Goal: Task Accomplishment & Management: Manage account settings

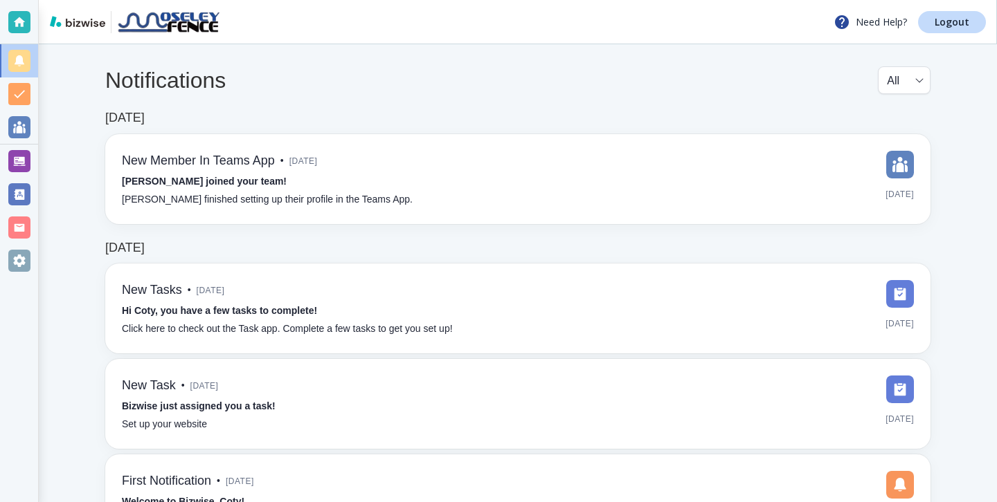
click at [371, 82] on div "Notifications All all ​" at bounding box center [517, 88] width 825 height 44
click at [29, 163] on div at bounding box center [19, 161] width 22 height 22
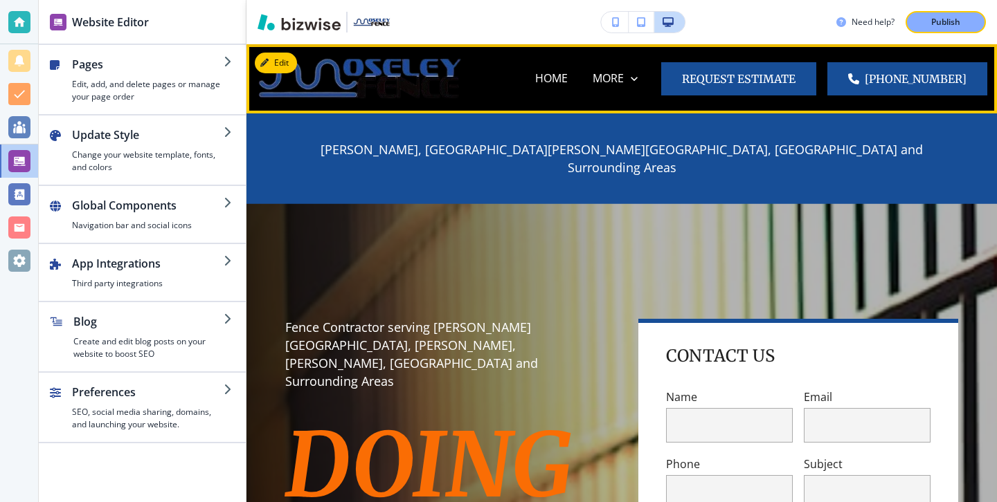
click at [732, 80] on button "Request Estimate" at bounding box center [738, 78] width 155 height 33
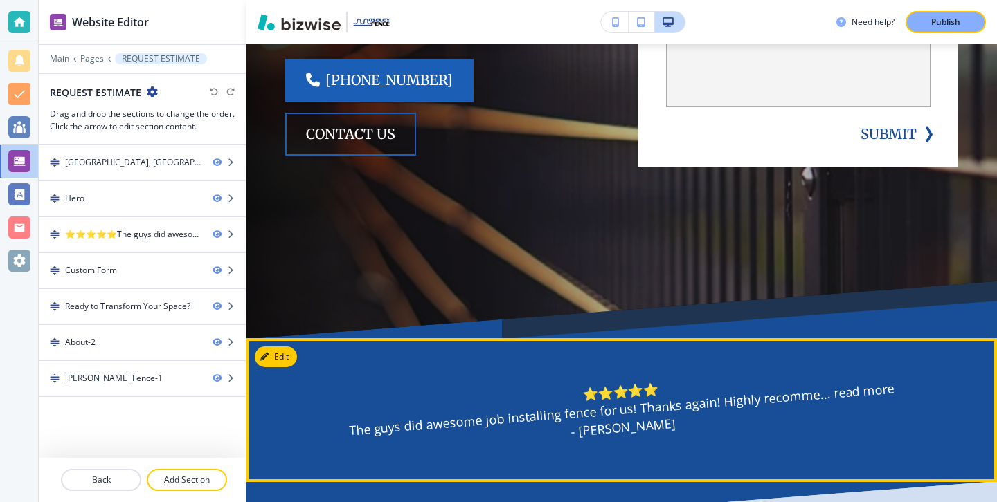
scroll to position [537, 0]
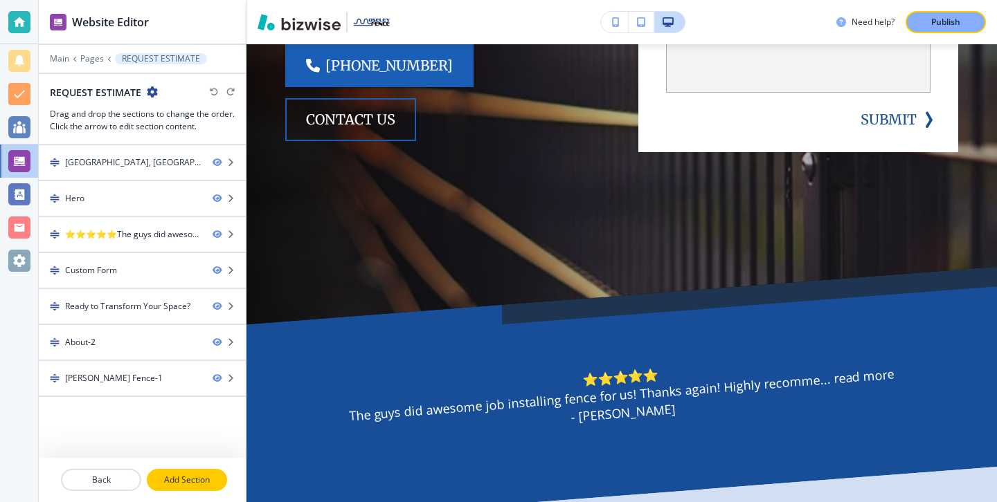
click at [187, 481] on p "Add Section" at bounding box center [187, 480] width 78 height 12
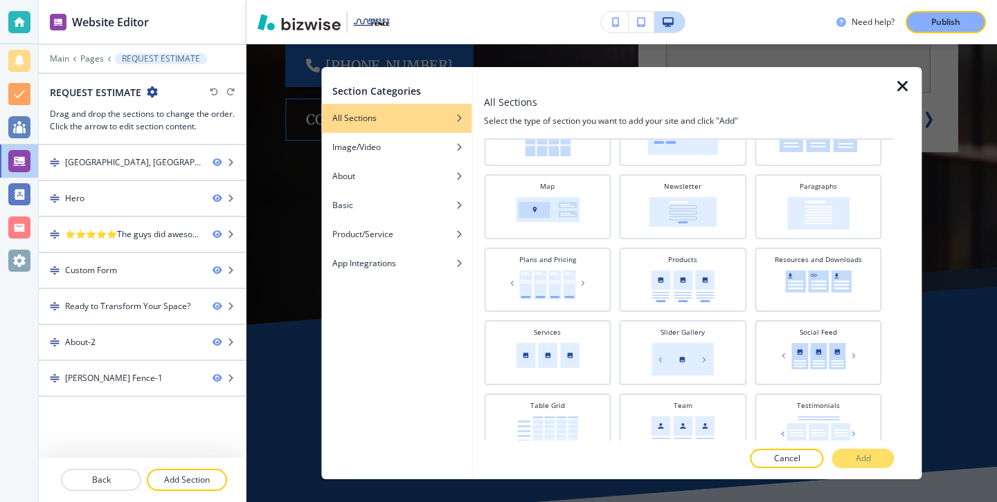
scroll to position [410, 0]
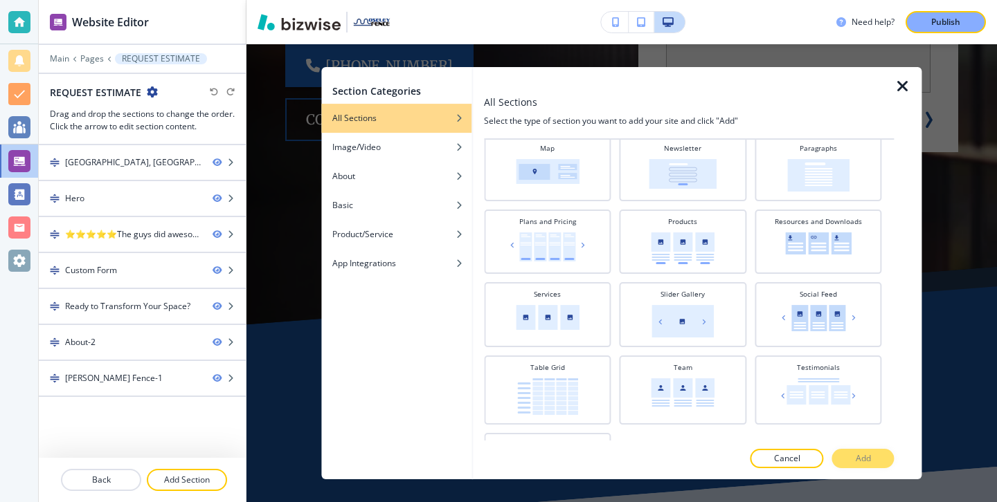
click at [473, 147] on div at bounding box center [478, 273] width 11 height 412
click at [453, 150] on div "Image/Video" at bounding box center [396, 147] width 150 height 12
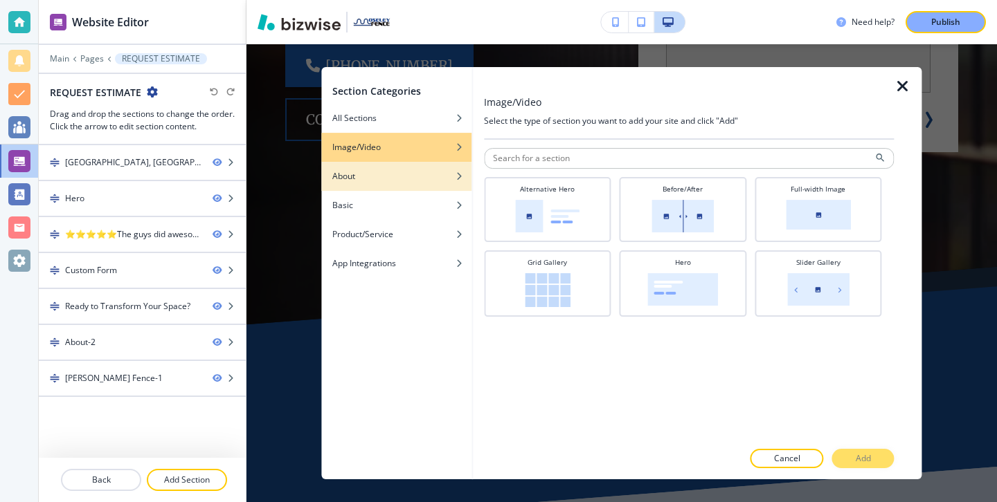
click at [453, 167] on div "button" at bounding box center [396, 166] width 150 height 8
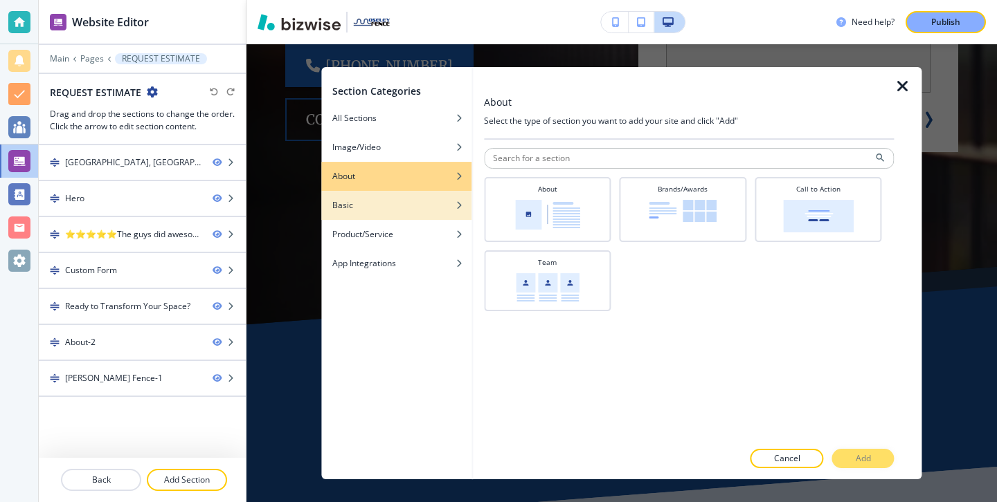
click at [449, 196] on div "button" at bounding box center [396, 195] width 150 height 8
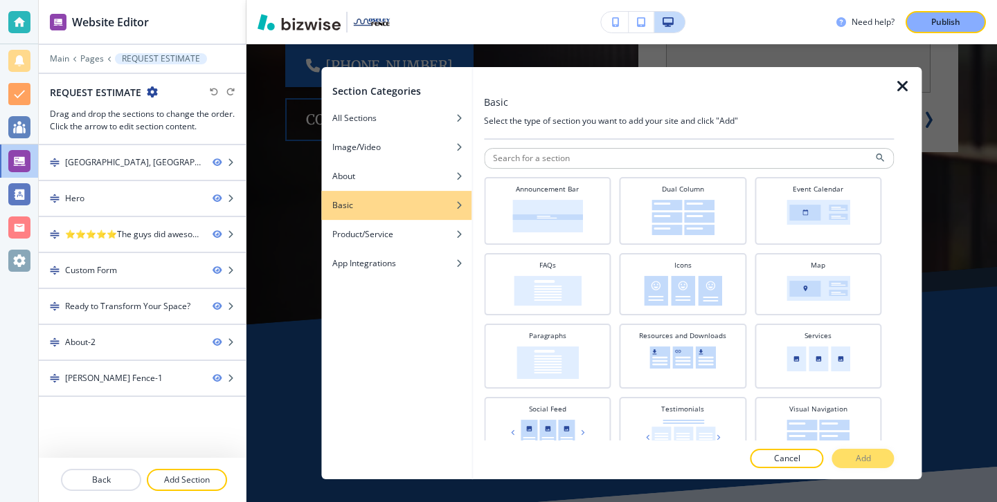
scroll to position [24, 0]
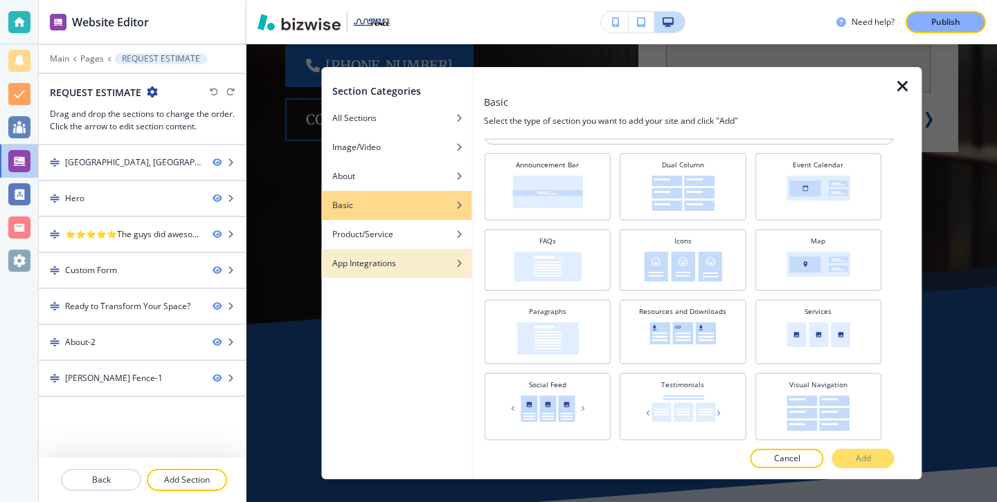
click at [463, 255] on div "button" at bounding box center [396, 253] width 150 height 8
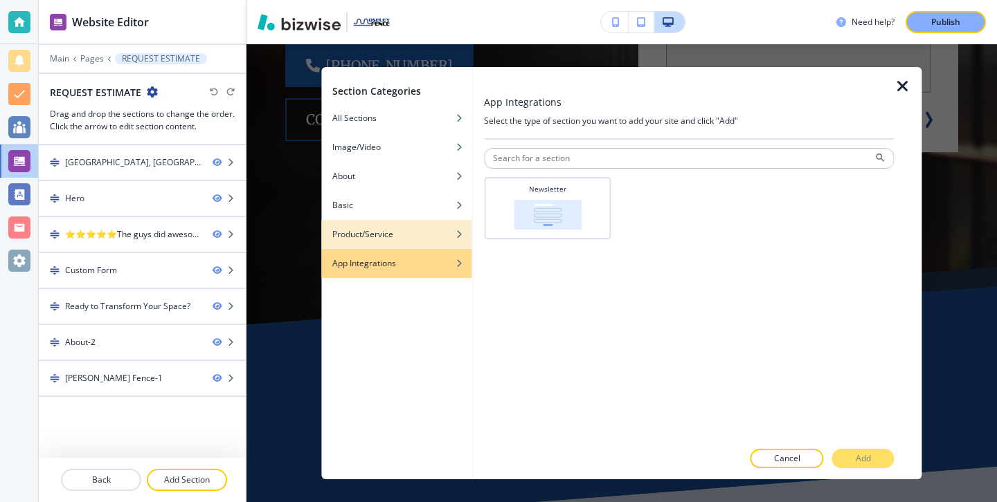
click at [457, 222] on div "button" at bounding box center [396, 224] width 150 height 8
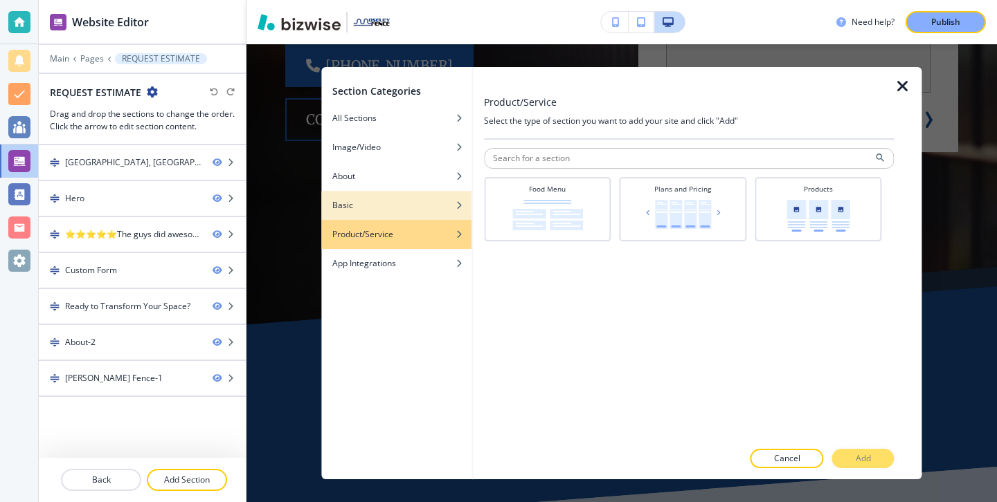
click at [455, 199] on div "Basic" at bounding box center [396, 205] width 150 height 12
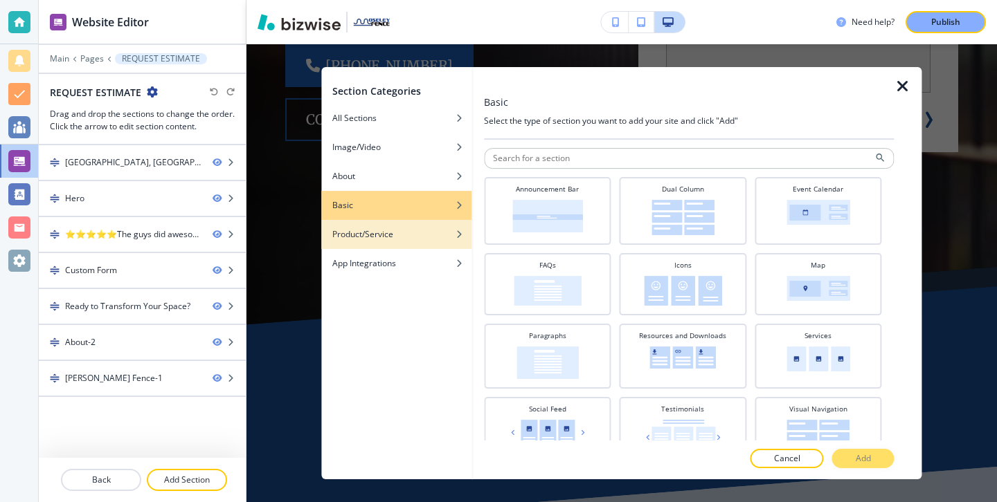
click at [455, 238] on icon "button" at bounding box center [459, 234] width 8 height 8
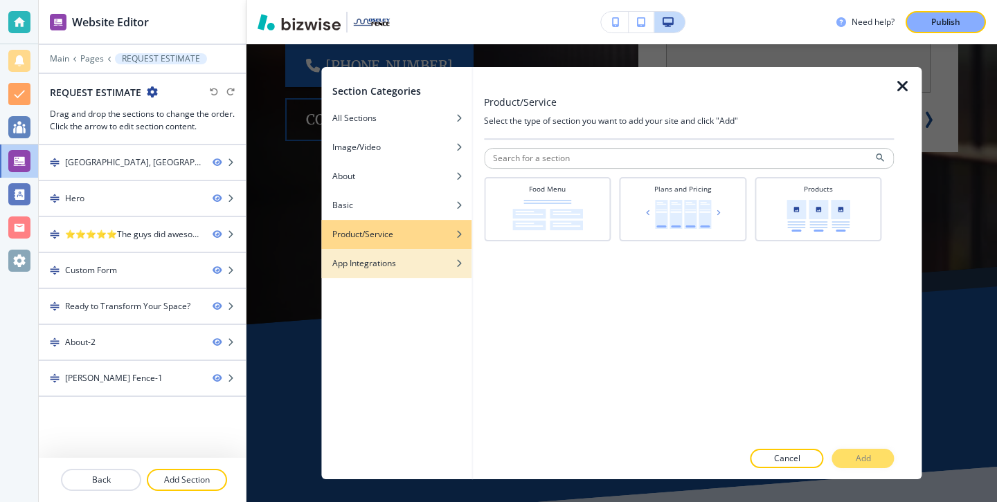
click at [455, 254] on div "button" at bounding box center [396, 253] width 150 height 8
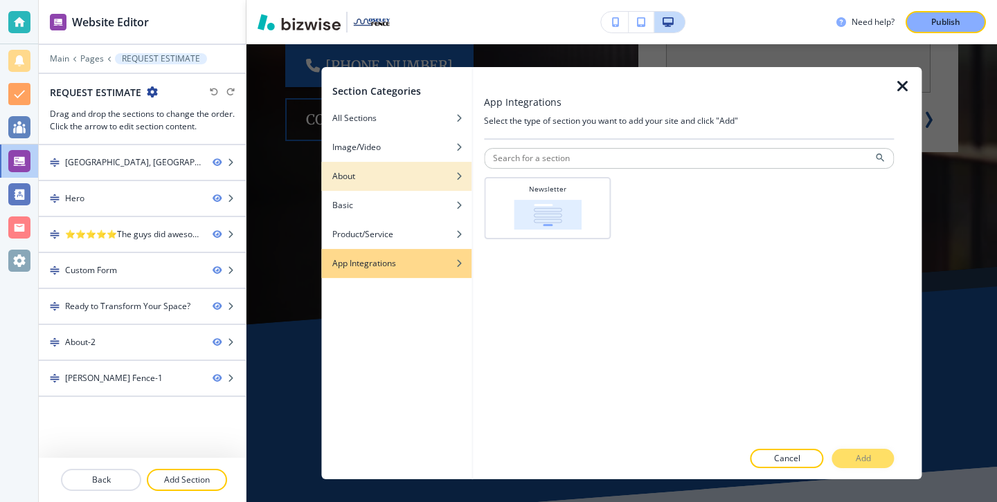
click at [437, 173] on div "About" at bounding box center [396, 176] width 150 height 12
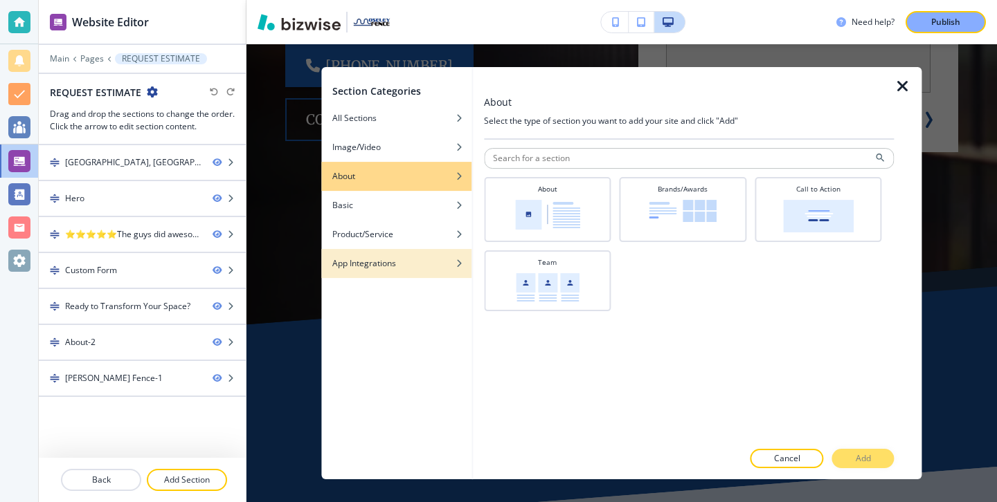
click at [423, 265] on div "App Integrations" at bounding box center [396, 263] width 150 height 12
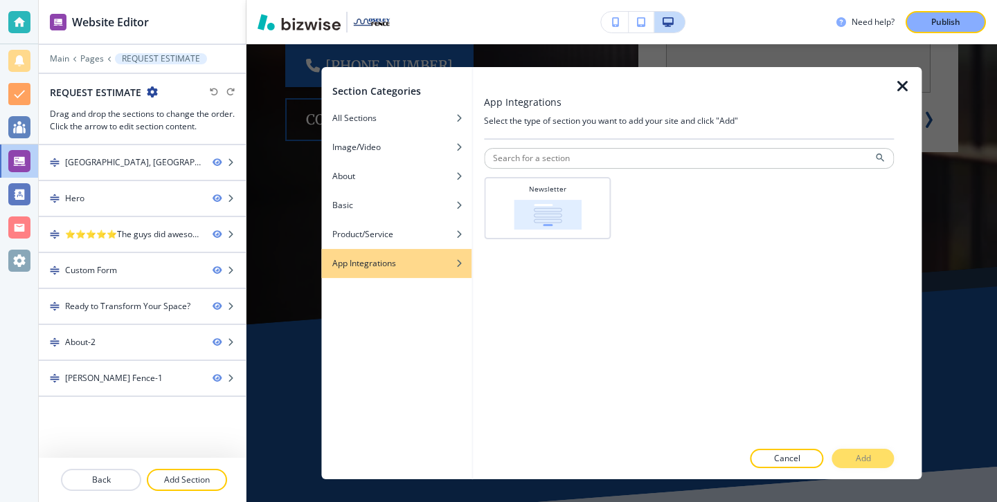
click at [424, 265] on div "App Integrations" at bounding box center [396, 263] width 150 height 12
click at [418, 257] on div "App Integrations" at bounding box center [396, 263] width 150 height 12
click at [429, 211] on div "Basic" at bounding box center [396, 205] width 150 height 12
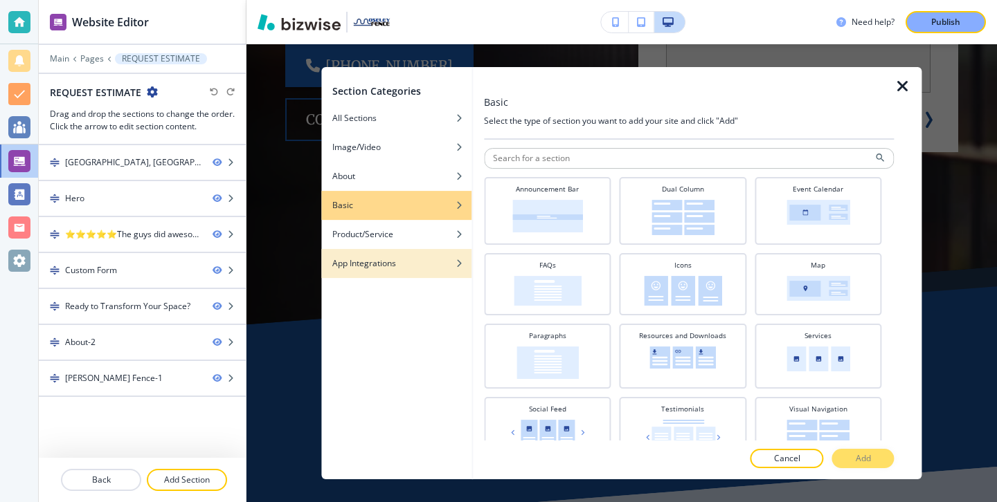
click at [428, 254] on div "button" at bounding box center [396, 253] width 150 height 8
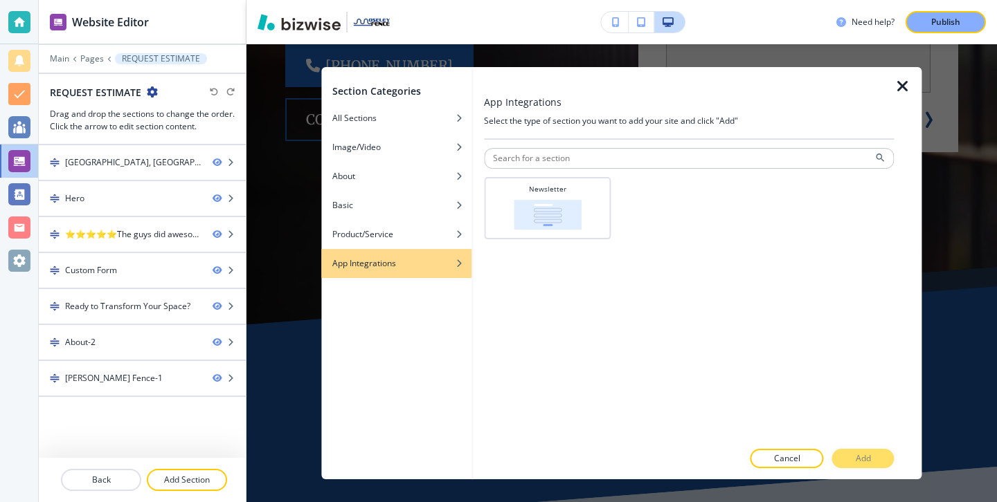
click at [428, 254] on div "button" at bounding box center [396, 253] width 150 height 8
click at [438, 258] on div "App Integrations" at bounding box center [396, 263] width 150 height 12
click at [438, 259] on div "App Integrations" at bounding box center [396, 263] width 150 height 12
click at [894, 83] on icon "button" at bounding box center [902, 86] width 17 height 17
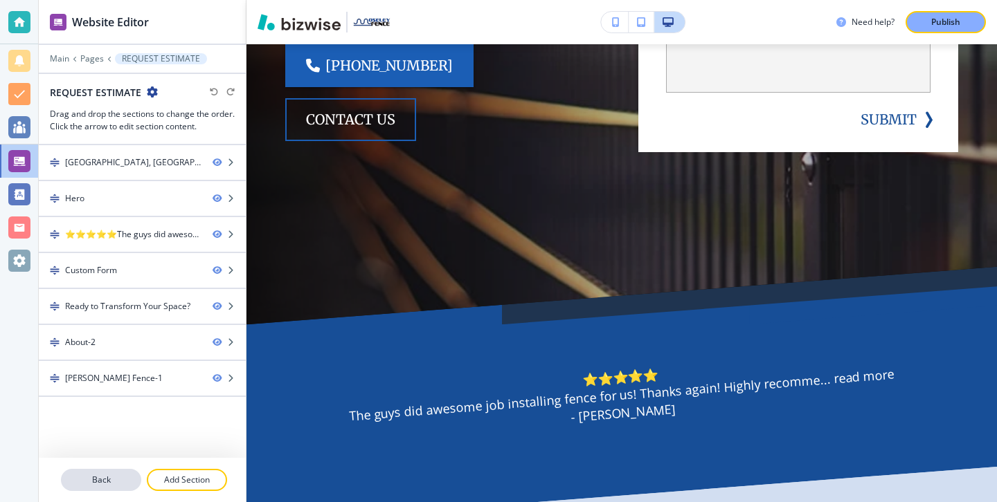
click at [127, 485] on p "Back" at bounding box center [101, 480] width 78 height 12
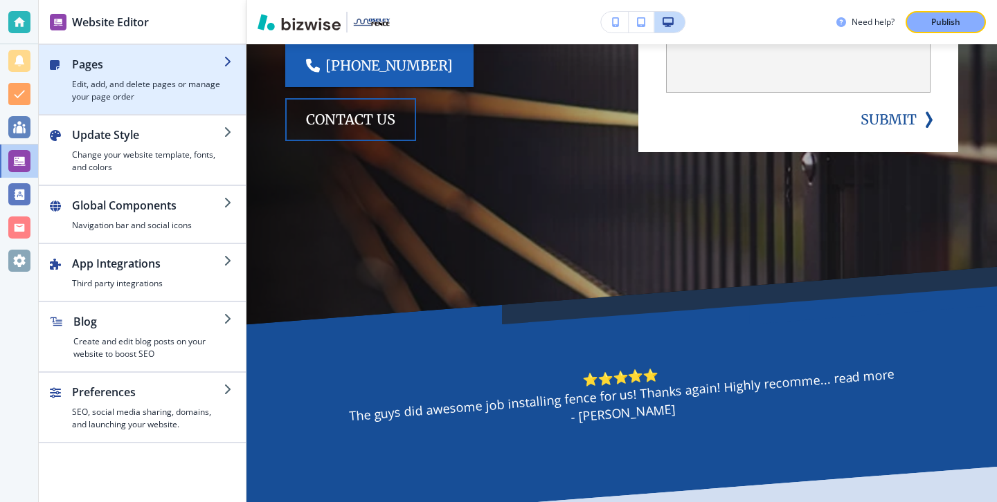
click at [72, 75] on div "button" at bounding box center [148, 76] width 152 height 6
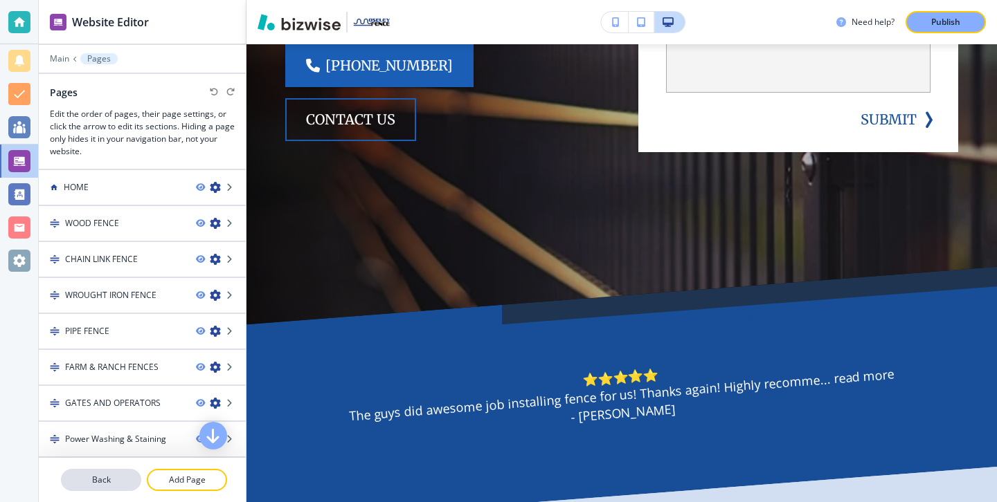
click at [127, 479] on p "Back" at bounding box center [101, 480] width 78 height 12
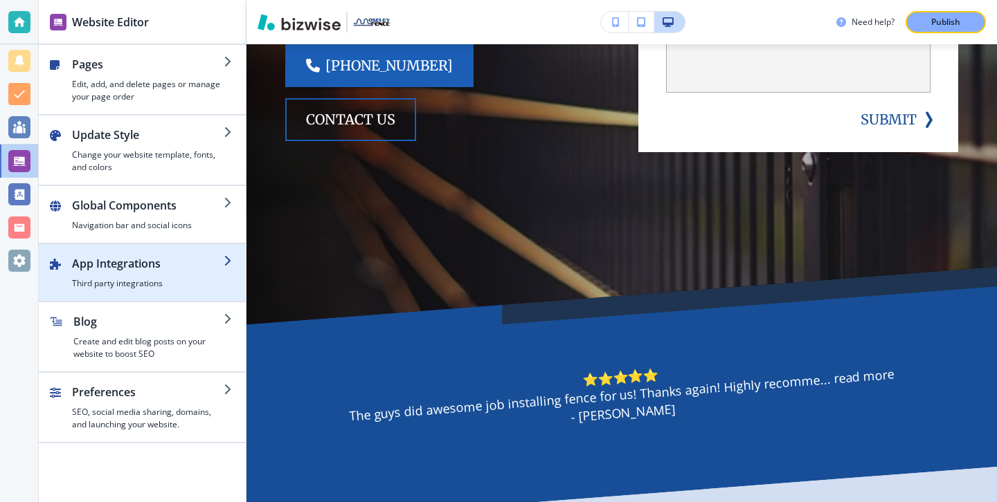
click at [96, 260] on h2 "App Integrations" at bounding box center [148, 263] width 152 height 17
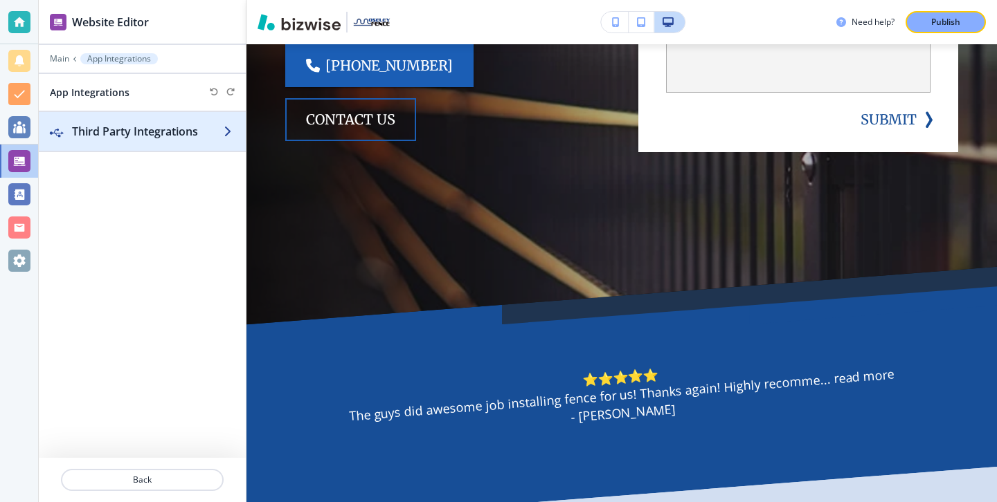
click at [145, 148] on div "button" at bounding box center [142, 145] width 207 height 11
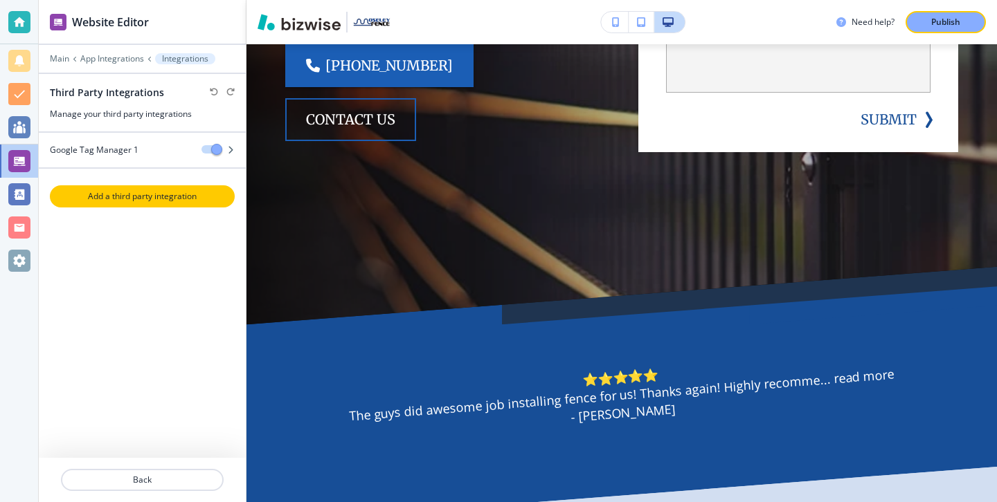
click at [179, 205] on button "Add a third party integration" at bounding box center [142, 196] width 185 height 22
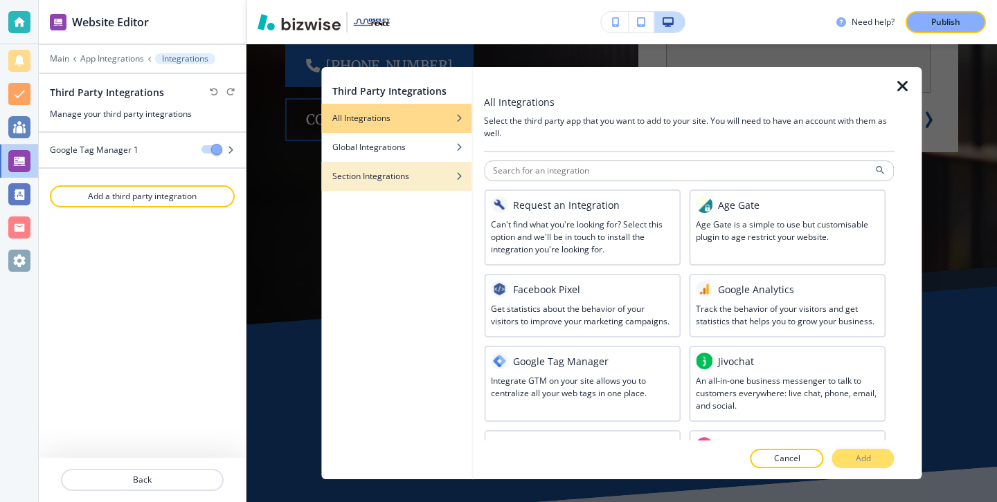
click at [420, 186] on div "button" at bounding box center [396, 187] width 150 height 8
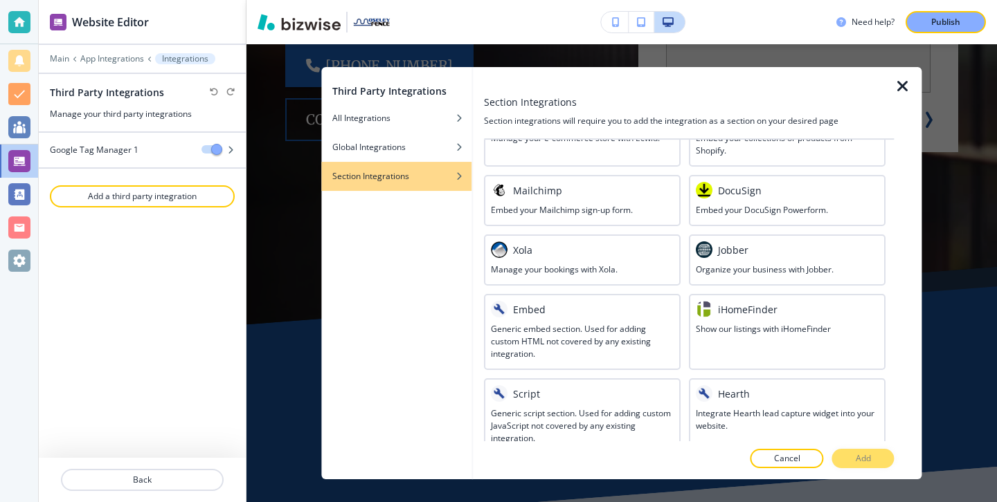
scroll to position [460, 0]
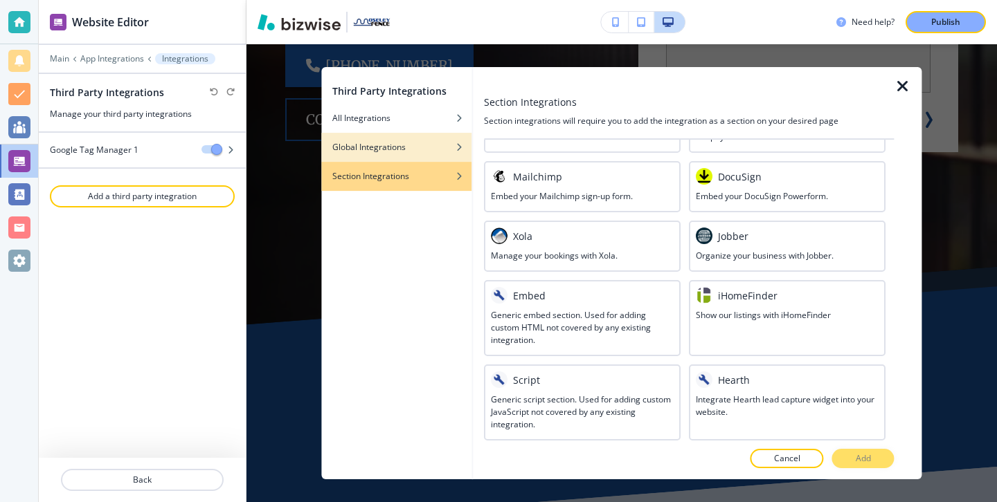
click at [419, 145] on div "Global Integrations" at bounding box center [396, 147] width 150 height 12
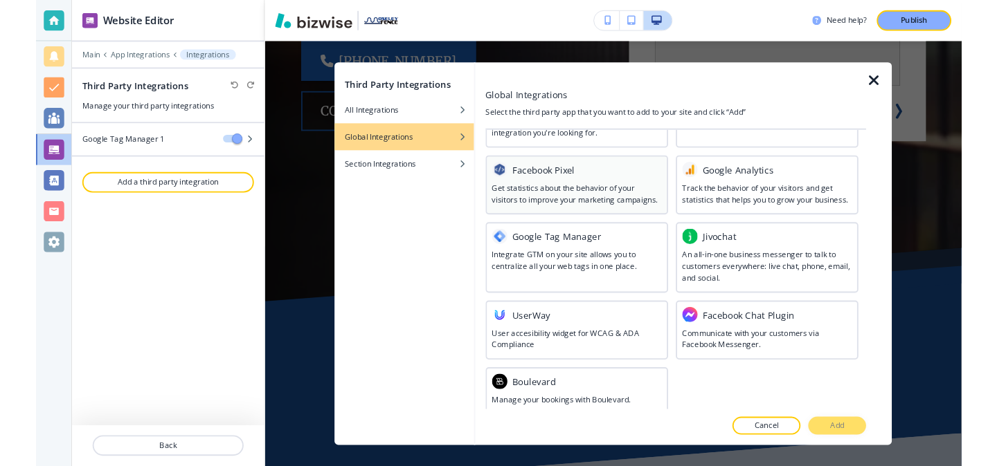
scroll to position [0, 0]
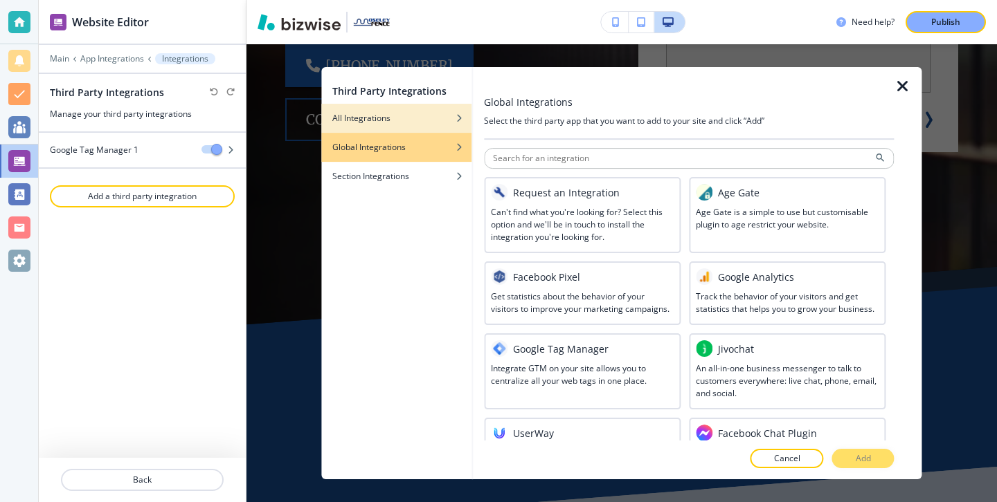
click at [403, 125] on div "button" at bounding box center [396, 129] width 150 height 8
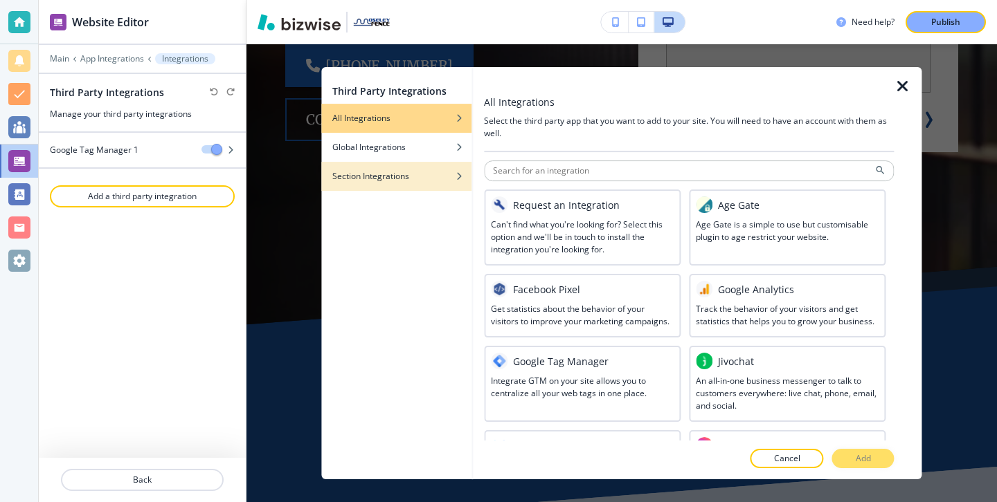
click at [397, 163] on div "button" at bounding box center [396, 166] width 150 height 8
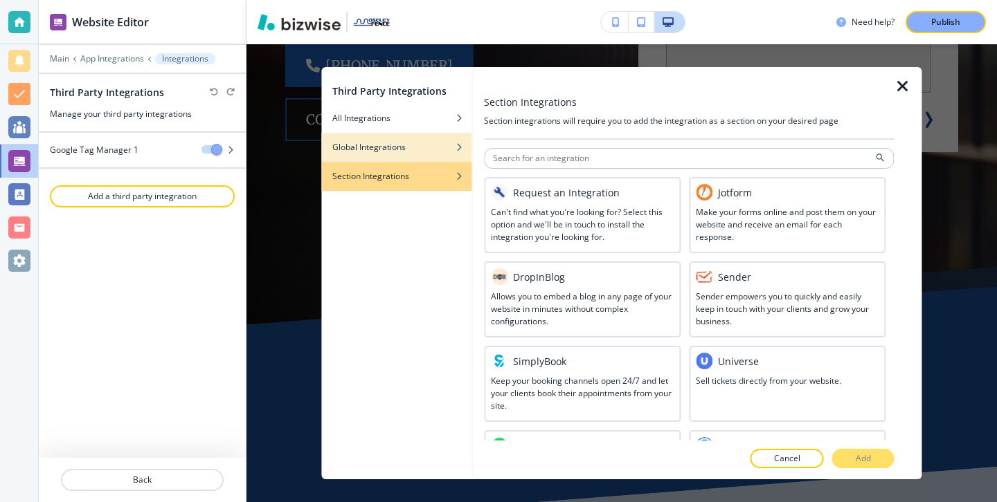
click at [403, 148] on h4 "Global Integrations" at bounding box center [368, 147] width 73 height 12
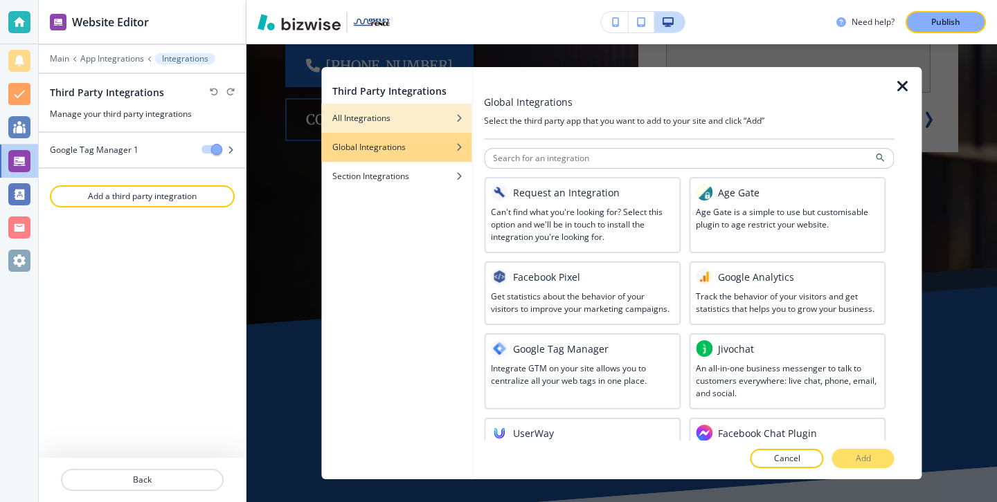
click at [403, 111] on div "button" at bounding box center [396, 108] width 150 height 8
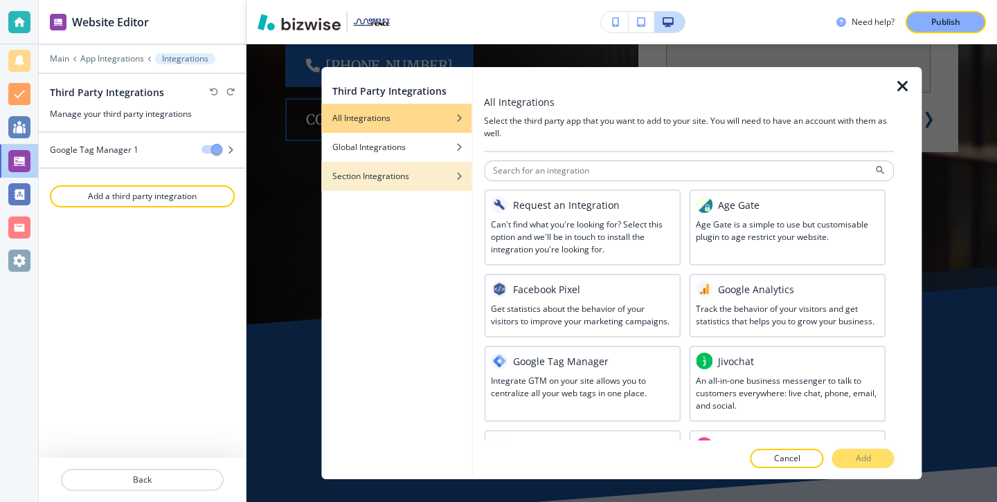
click at [363, 170] on h4 "Section Integrations" at bounding box center [370, 176] width 77 height 12
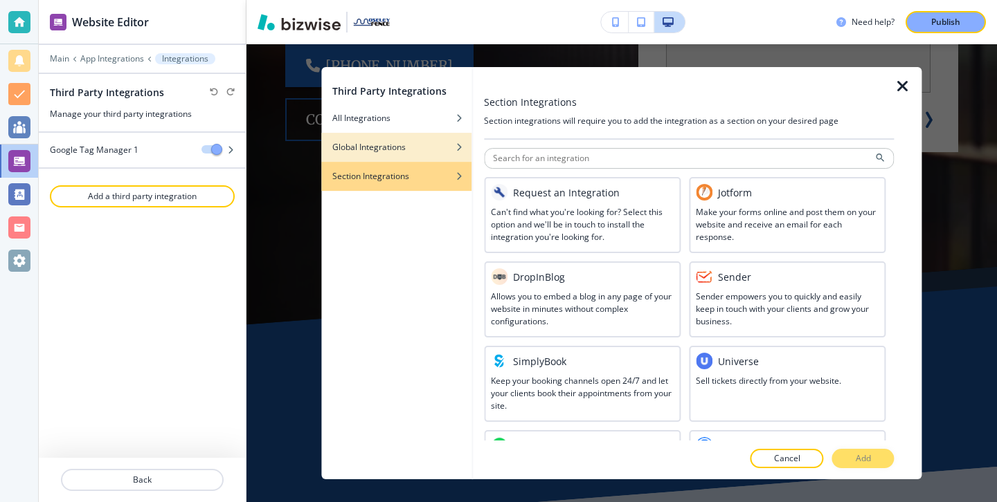
click at [379, 137] on div "button" at bounding box center [396, 137] width 150 height 8
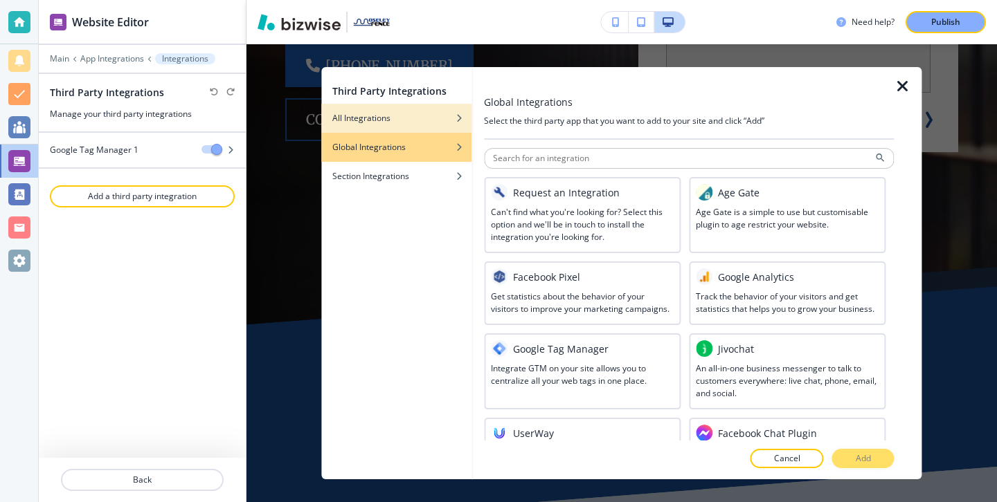
click at [381, 122] on h4 "All Integrations" at bounding box center [361, 118] width 58 height 12
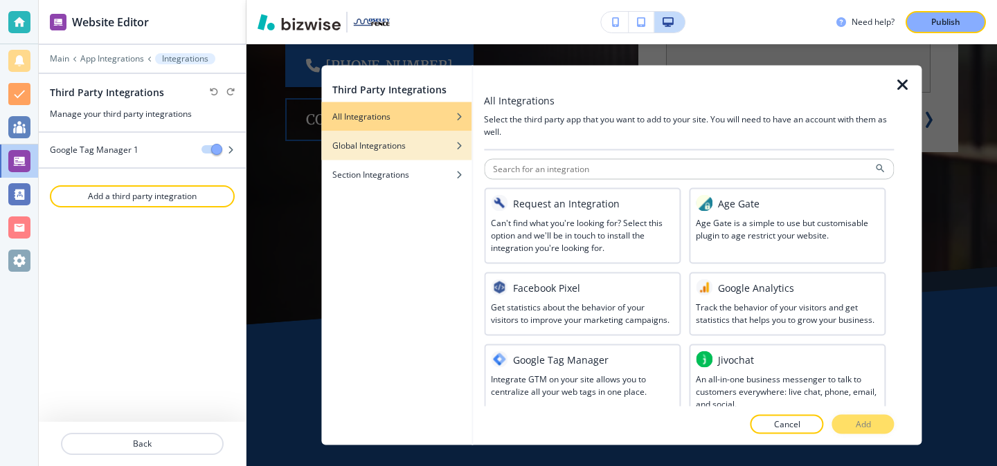
click at [441, 153] on div "button" at bounding box center [396, 156] width 150 height 8
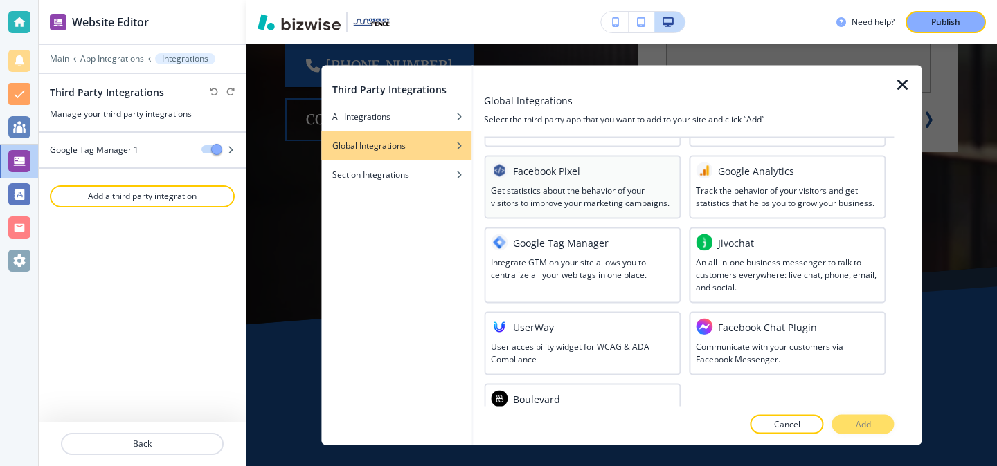
scroll to position [133, 0]
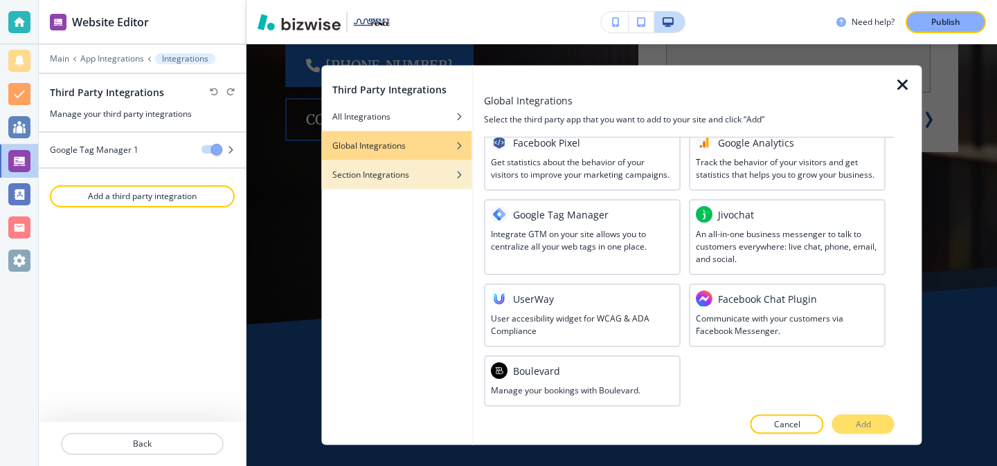
click at [385, 178] on h4 "Section Integrations" at bounding box center [370, 175] width 77 height 12
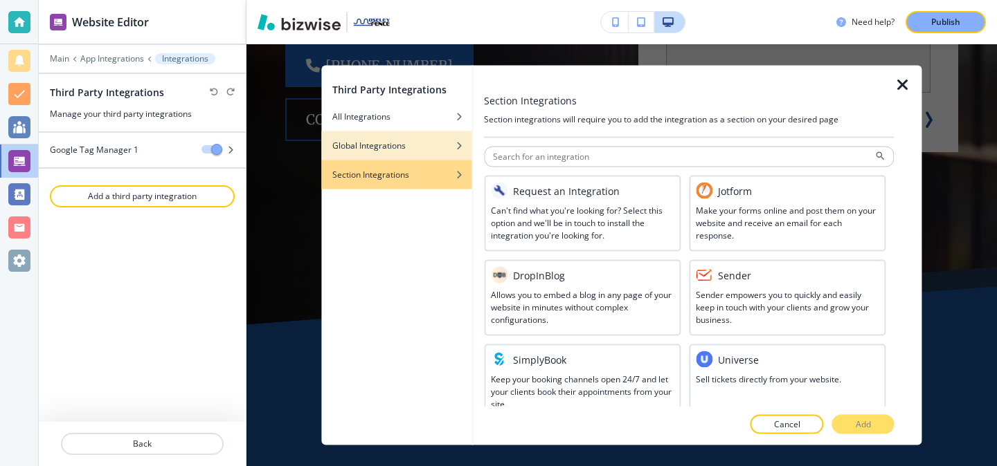
click at [407, 140] on div "Global Integrations" at bounding box center [396, 146] width 150 height 12
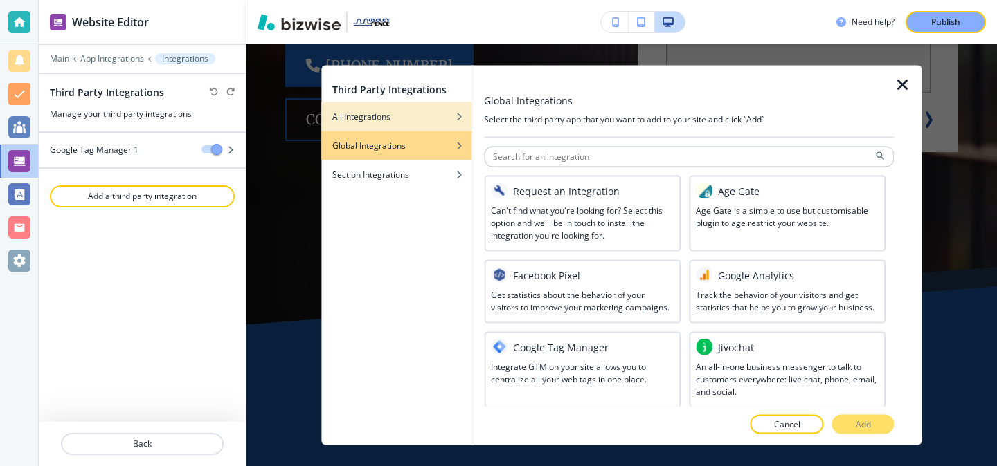
click at [407, 103] on div "button" at bounding box center [396, 106] width 150 height 8
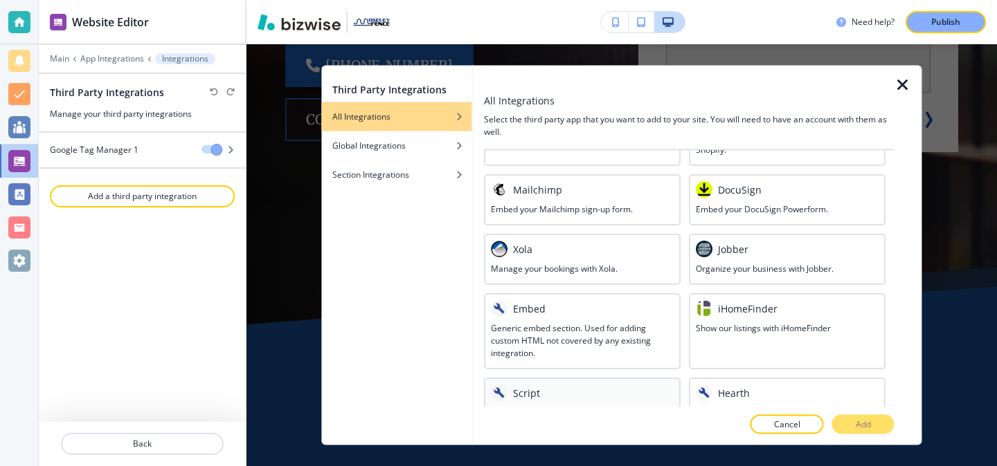
scroll to position [818, 0]
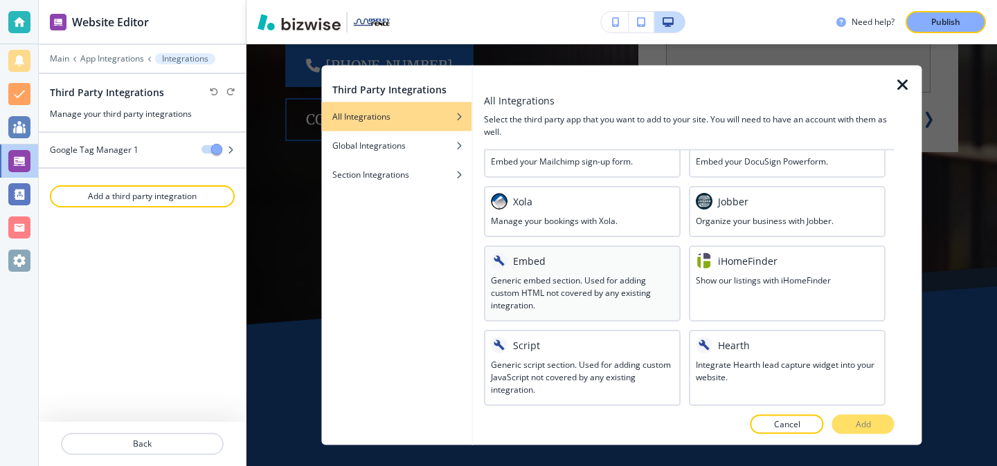
click at [607, 273] on div at bounding box center [582, 273] width 183 height 6
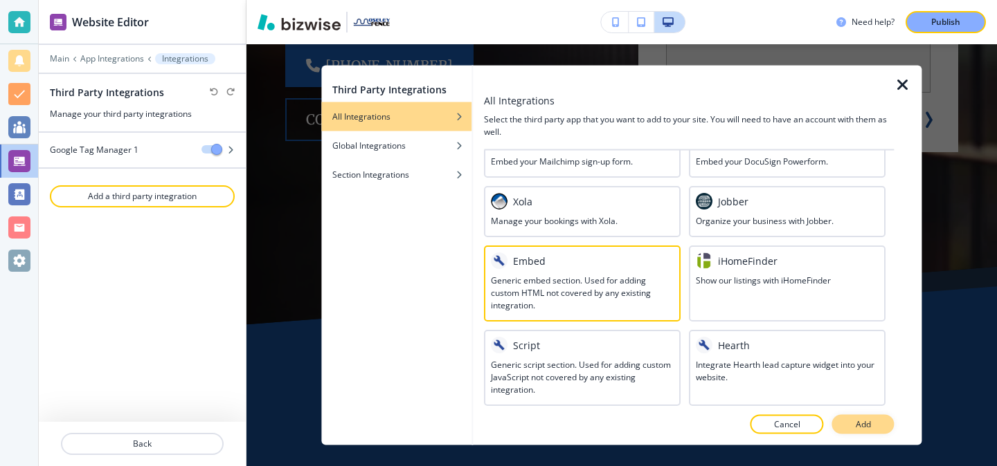
click at [862, 429] on p "Add" at bounding box center [862, 425] width 15 height 12
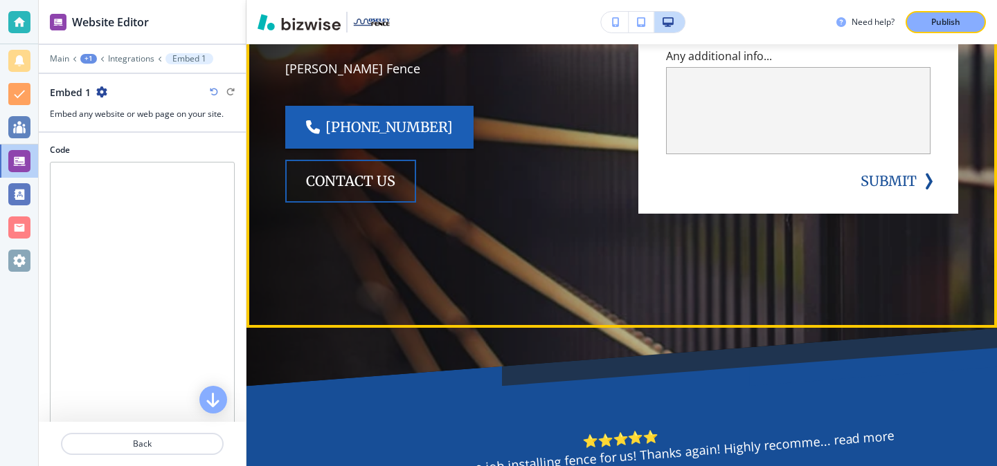
scroll to position [392, 0]
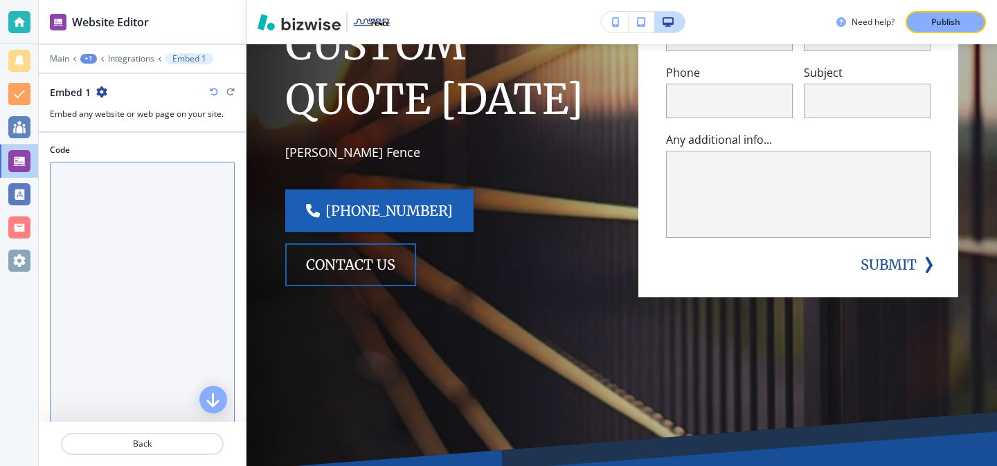
click at [172, 233] on textarea "Code" at bounding box center [142, 294] width 185 height 264
paste textarea "<iframe src="https://moseleyfence.mybudgetquote.com/budget" width="100%" height…"
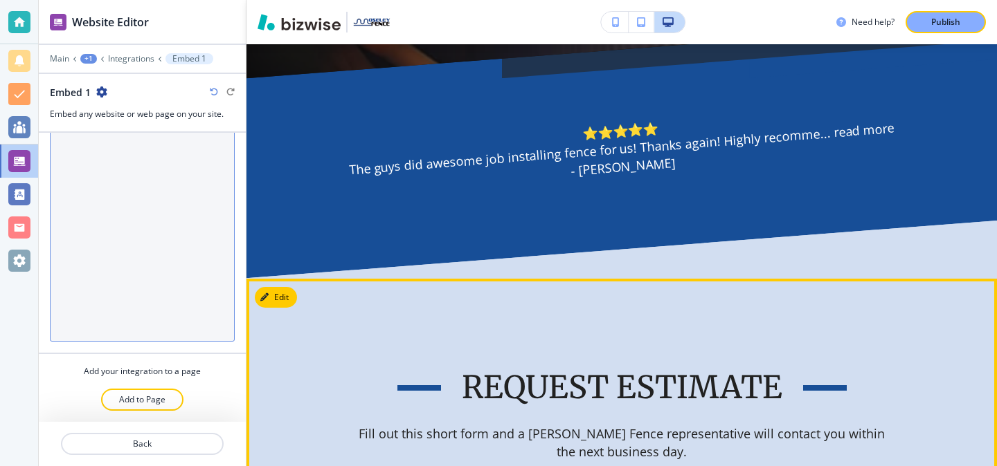
scroll to position [933, 0]
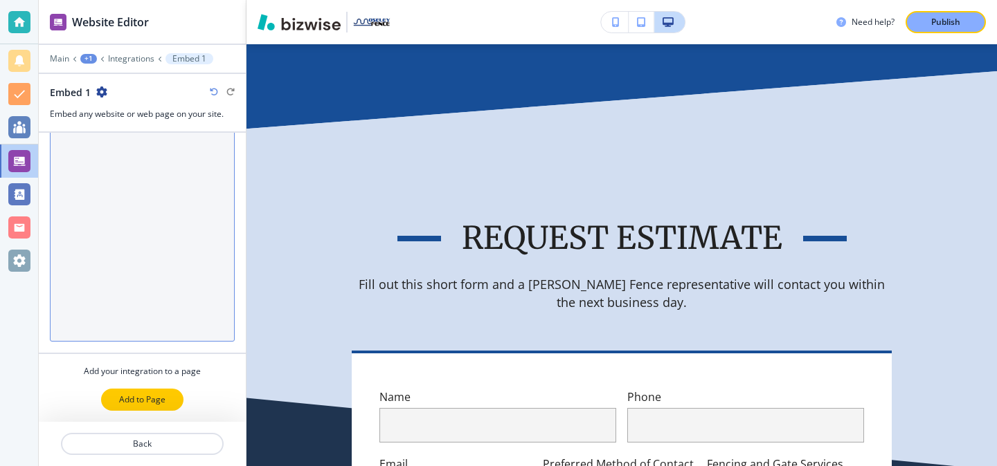
type textarea "<iframe src="https://moseleyfence.mybudgetquote.com/budget" width="100%" height…"
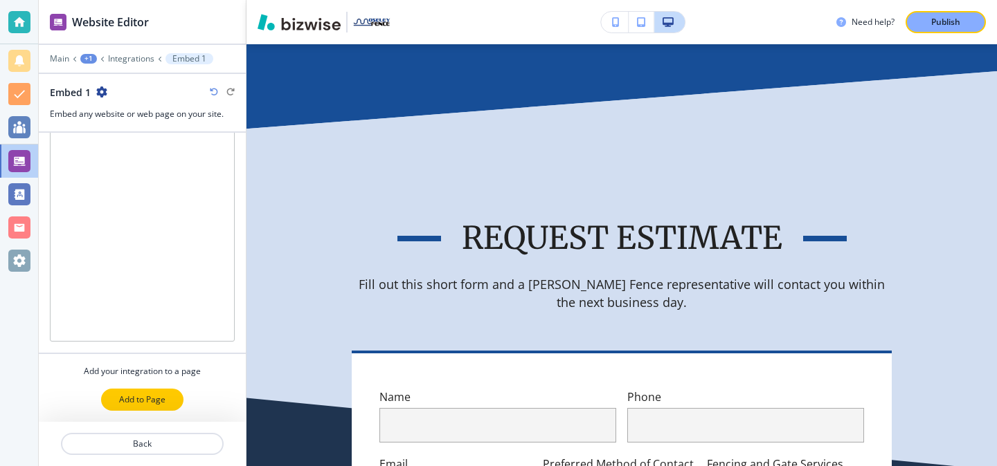
click at [171, 394] on button "Add to Page" at bounding box center [142, 400] width 82 height 22
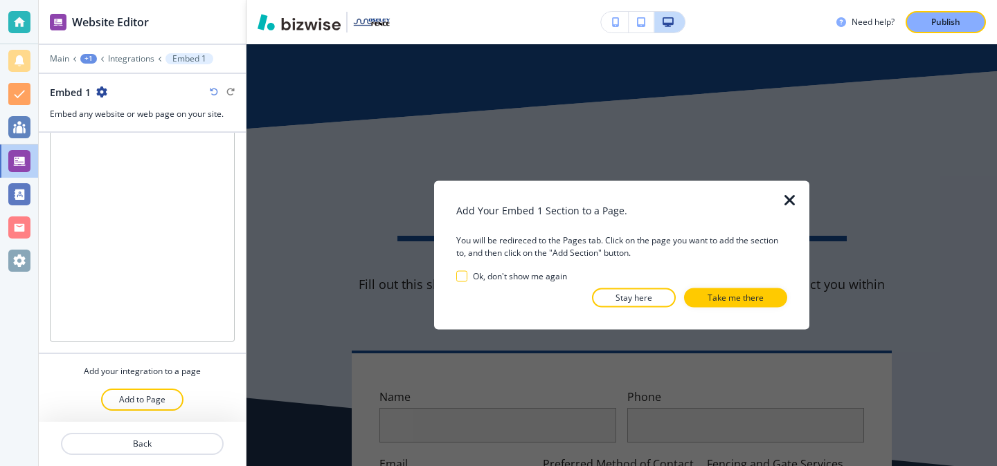
click at [723, 287] on div "Add Your Embed 1 Section to a Page. You will be redireced to the Pages tab. Cli…" at bounding box center [621, 255] width 331 height 105
click at [723, 300] on p "Take me there" at bounding box center [735, 298] width 56 height 12
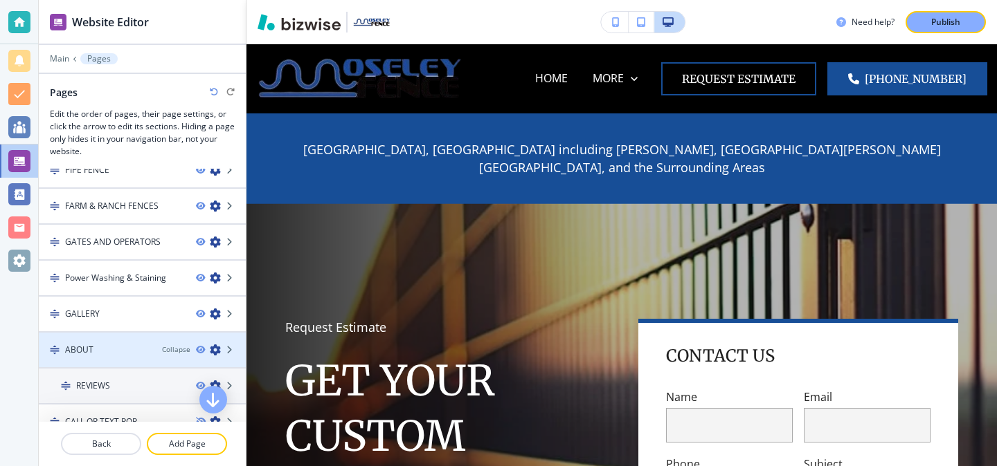
scroll to position [0, 0]
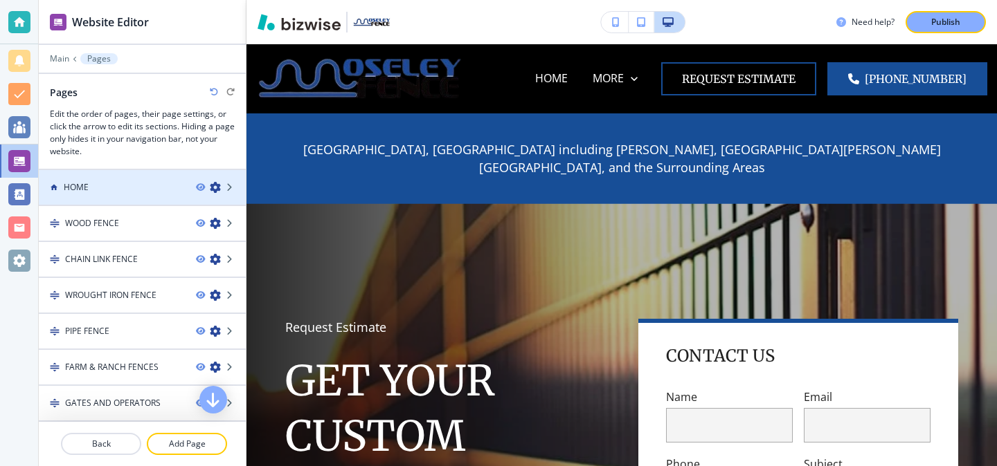
click at [133, 201] on div at bounding box center [142, 199] width 207 height 11
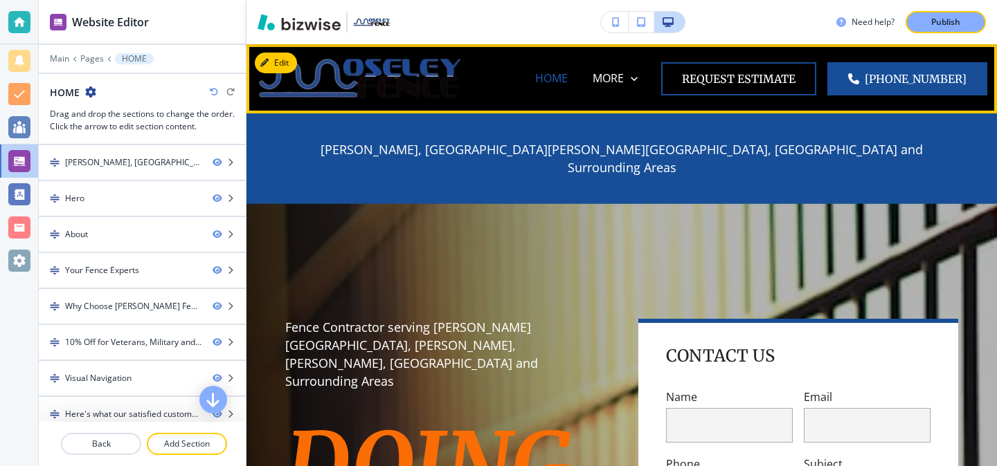
click at [568, 83] on p "HOME" at bounding box center [551, 79] width 33 height 16
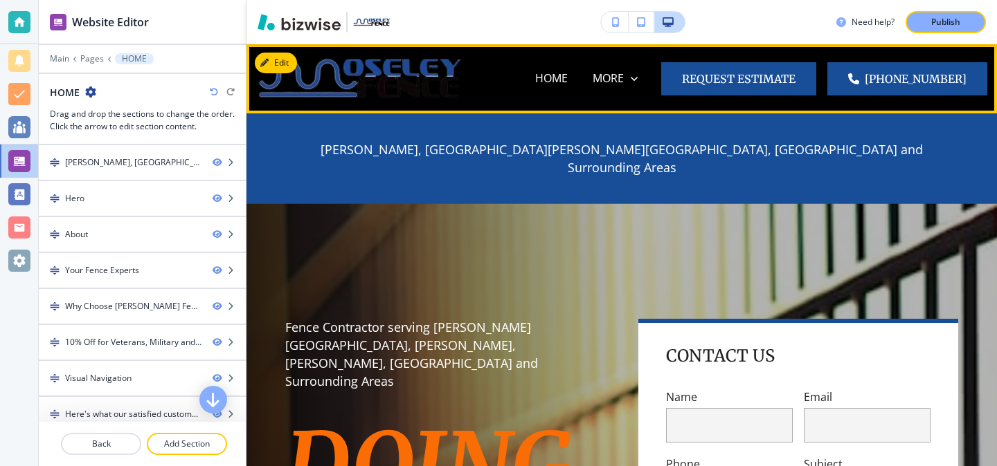
click at [747, 92] on button "Request Estimate" at bounding box center [738, 78] width 155 height 33
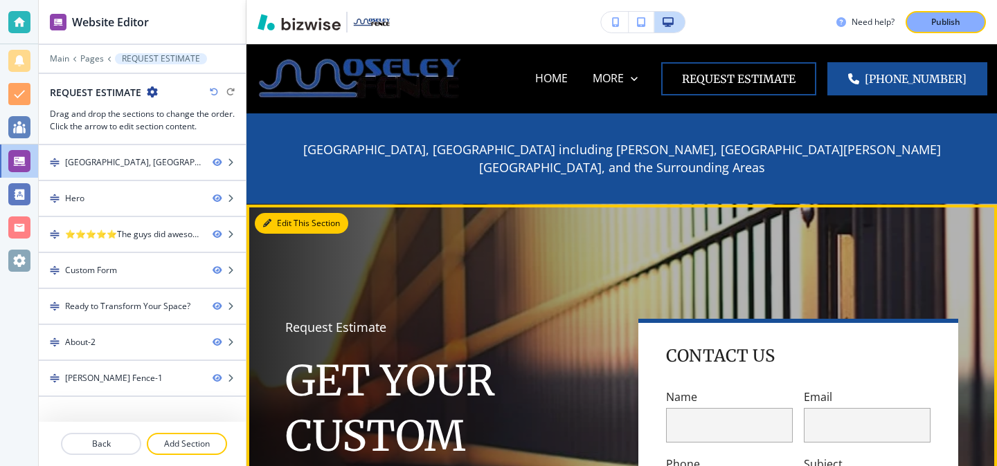
click at [273, 213] on button "Edit This Section" at bounding box center [301, 223] width 93 height 21
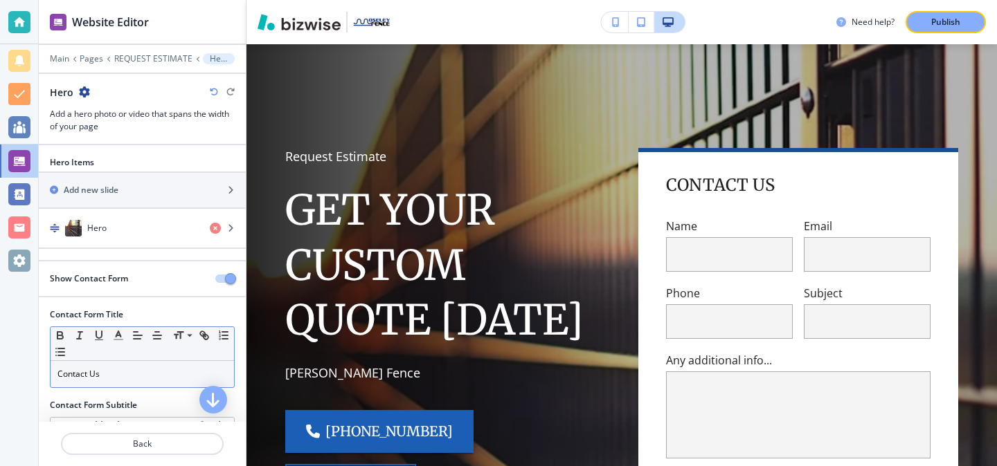
scroll to position [68, 0]
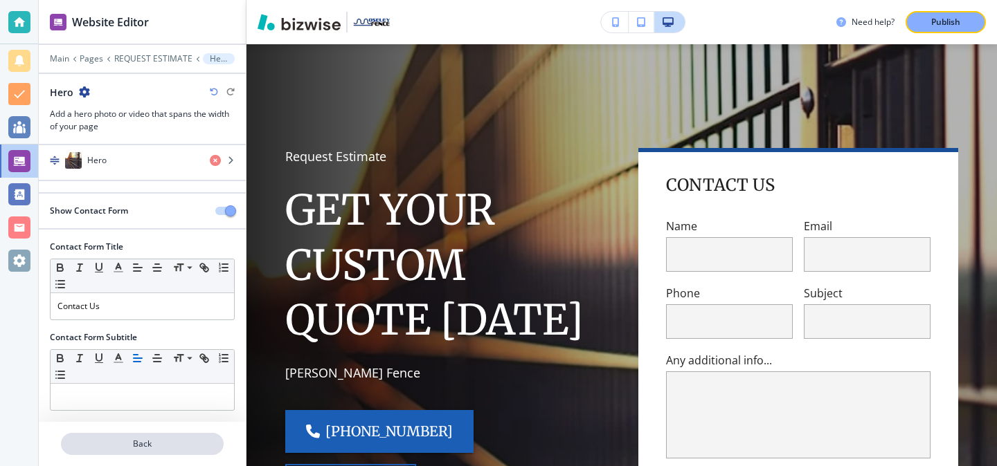
click at [201, 448] on p "Back" at bounding box center [142, 444] width 160 height 12
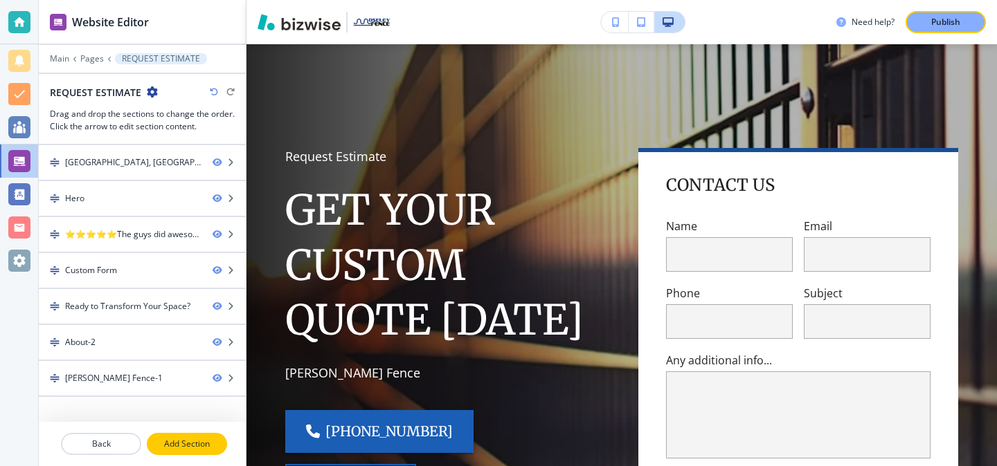
click at [205, 442] on p "Add Section" at bounding box center [187, 444] width 78 height 12
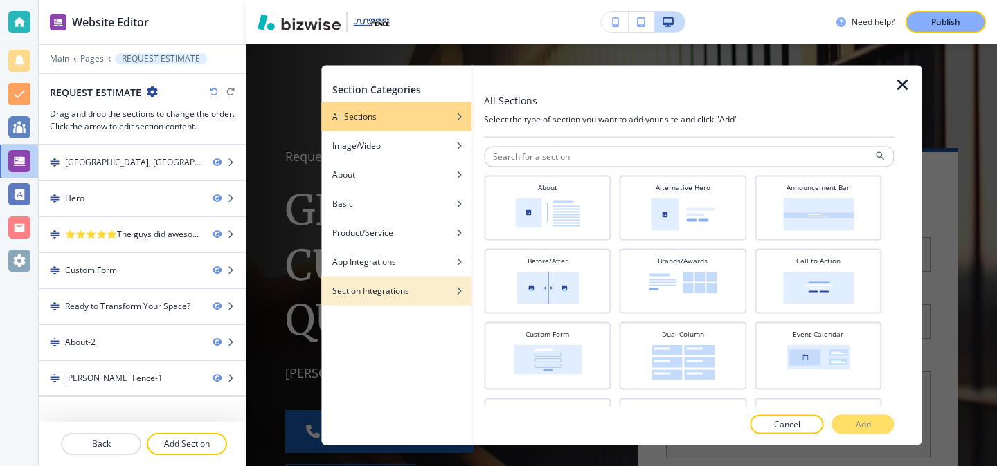
click at [371, 297] on h4 "Section Integrations" at bounding box center [370, 291] width 77 height 12
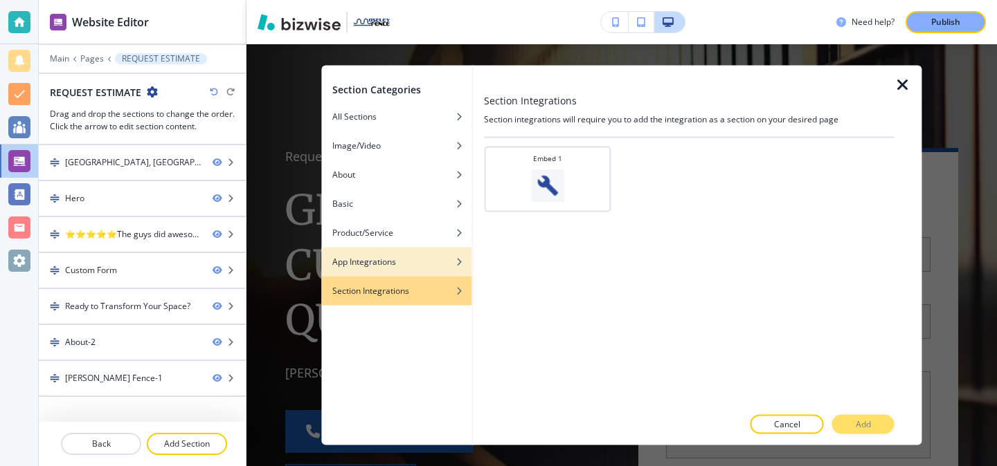
click at [376, 275] on div "button" at bounding box center [396, 273] width 150 height 8
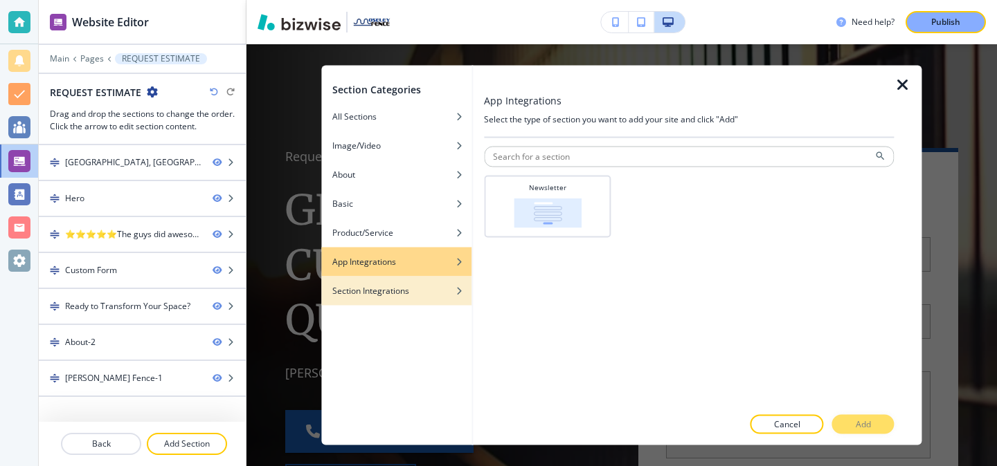
click at [463, 291] on div "button" at bounding box center [467, 291] width 8 height 8
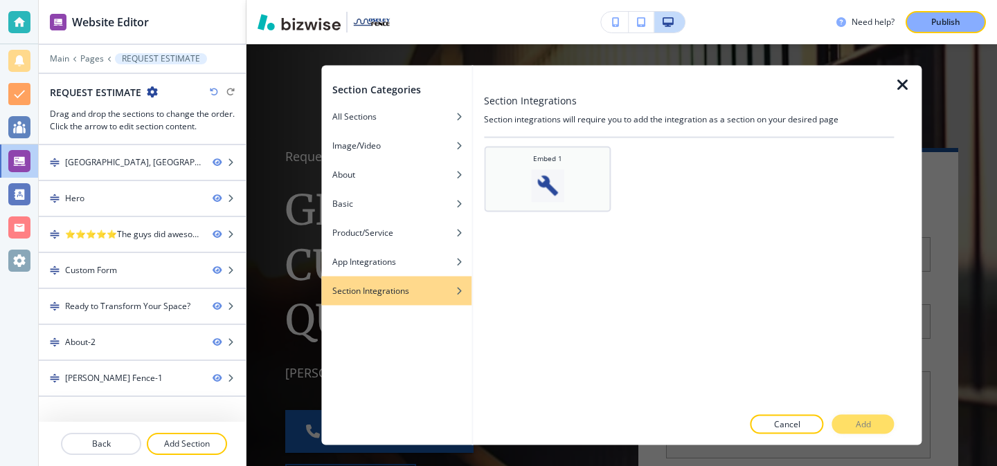
click at [567, 203] on div "Embed 1" at bounding box center [547, 180] width 127 height 66
click at [878, 426] on button "Add" at bounding box center [863, 424] width 62 height 19
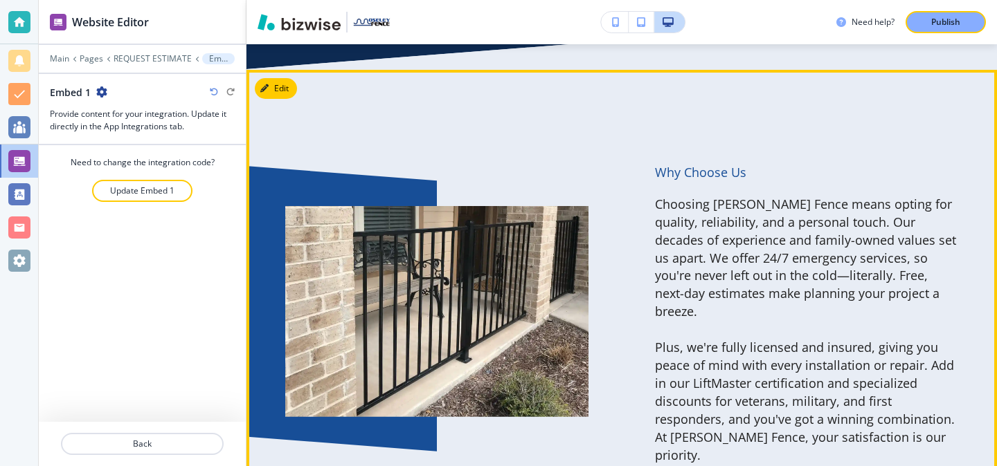
scroll to position [2165, 0]
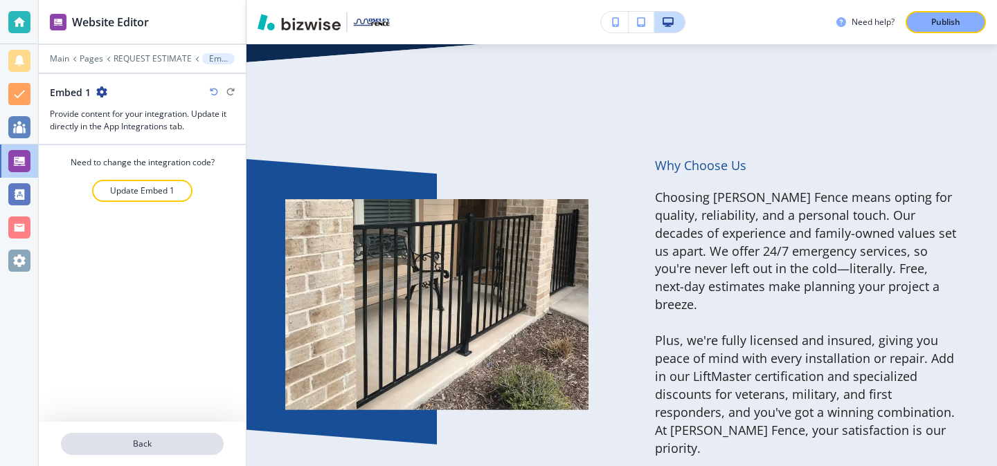
click at [211, 447] on p "Back" at bounding box center [142, 444] width 160 height 12
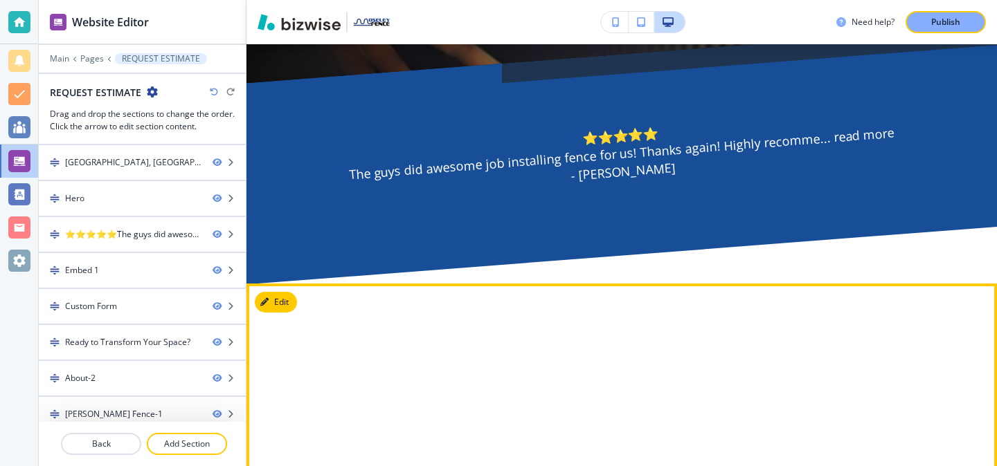
scroll to position [775, 0]
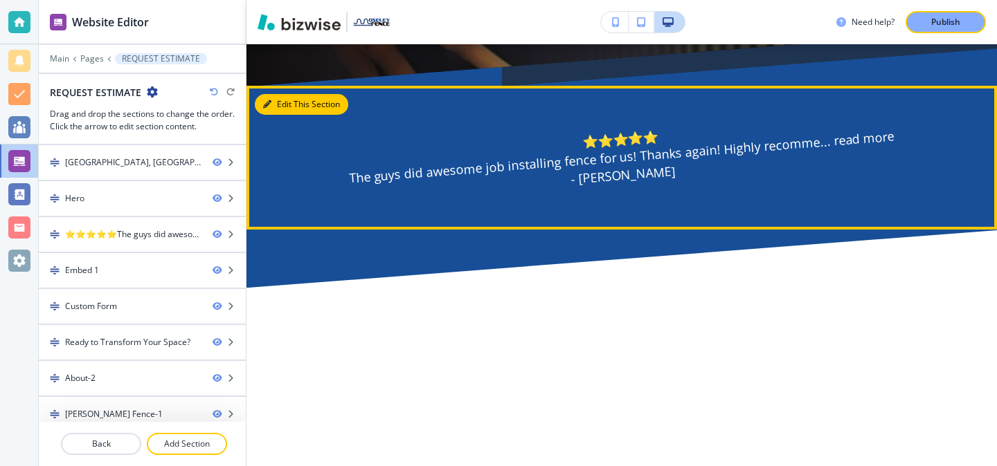
click at [290, 94] on button "Edit This Section" at bounding box center [301, 104] width 93 height 21
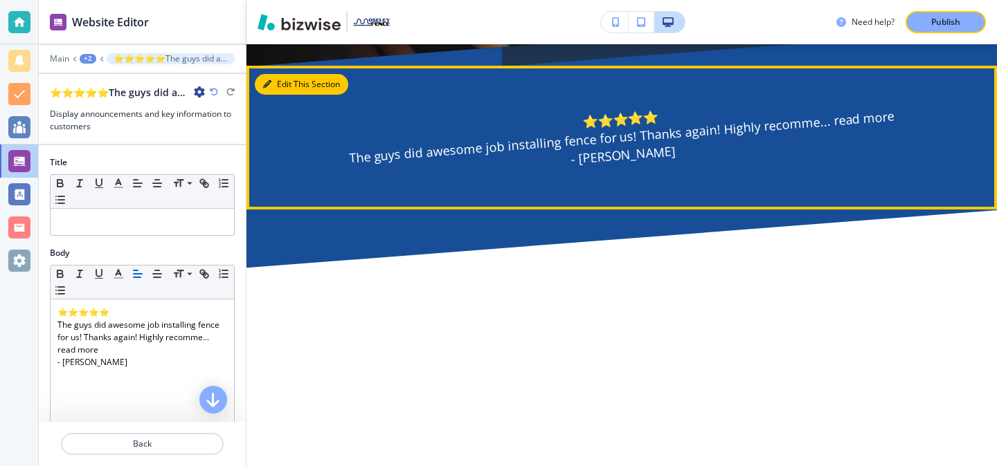
scroll to position [799, 0]
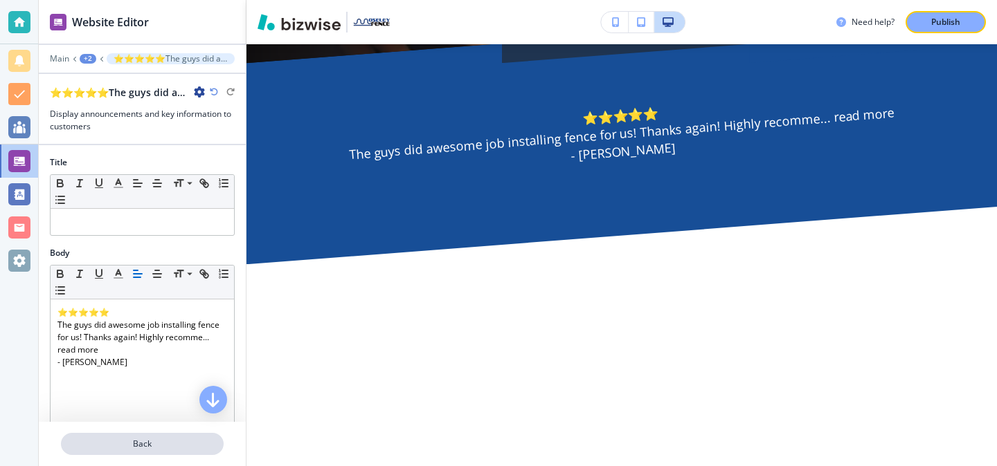
click at [154, 446] on p "Back" at bounding box center [142, 444] width 160 height 12
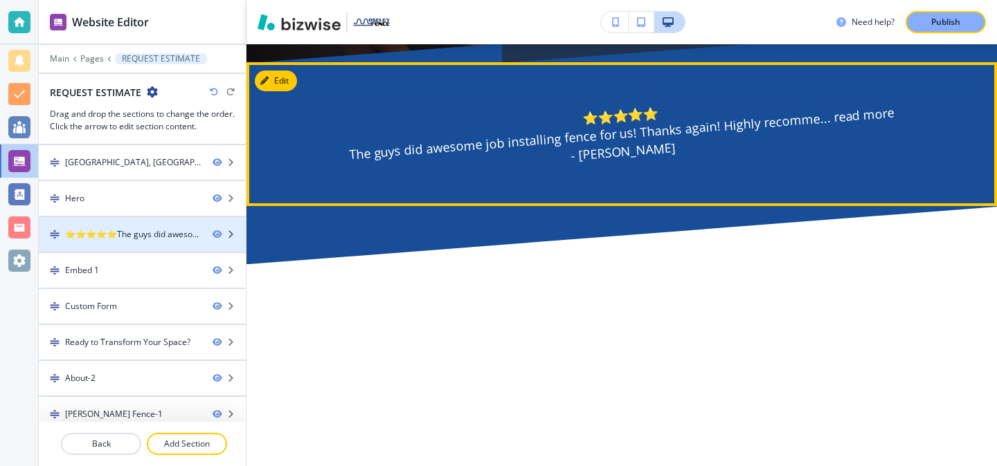
click at [217, 228] on div "⭐⭐⭐⭐⭐The guys did awesome job installing fence for us! Thanks again! Highly rec…" at bounding box center [142, 234] width 207 height 12
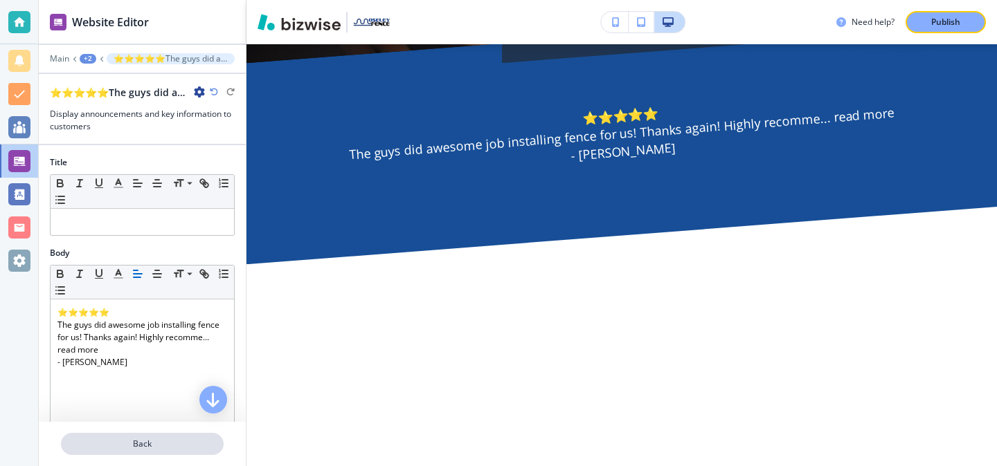
click at [158, 441] on p "Back" at bounding box center [142, 444] width 160 height 12
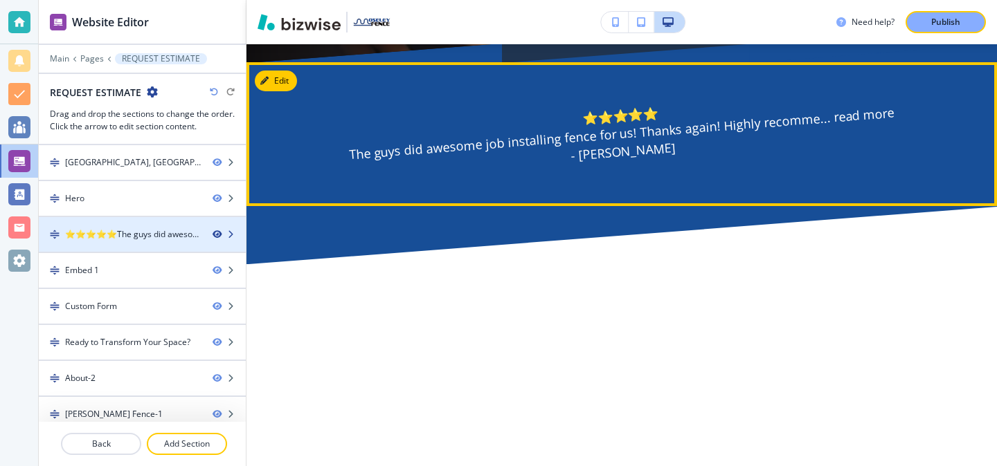
click at [215, 233] on icon "button" at bounding box center [216, 234] width 8 height 8
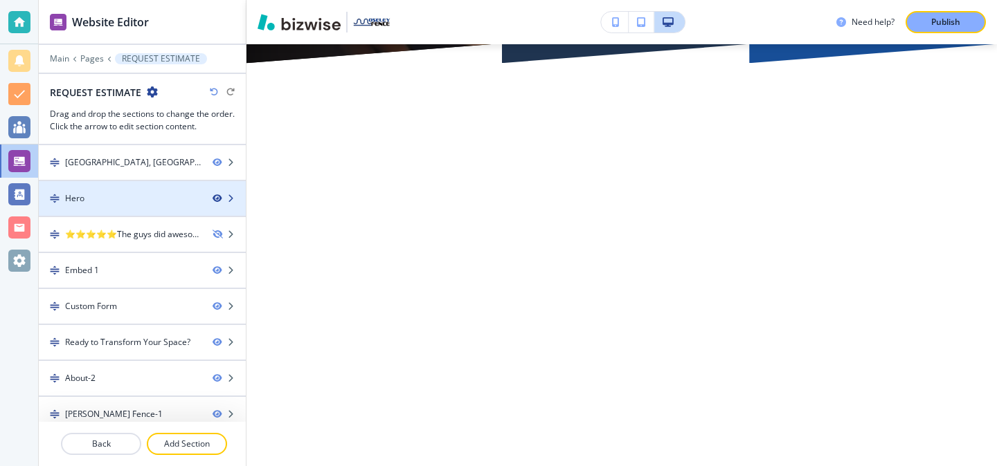
click at [219, 199] on icon "button" at bounding box center [216, 198] width 8 height 8
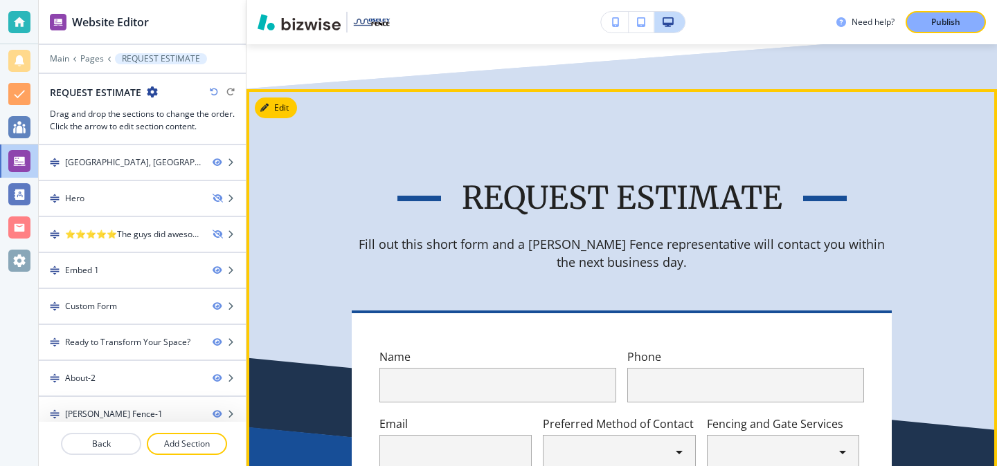
scroll to position [626, 0]
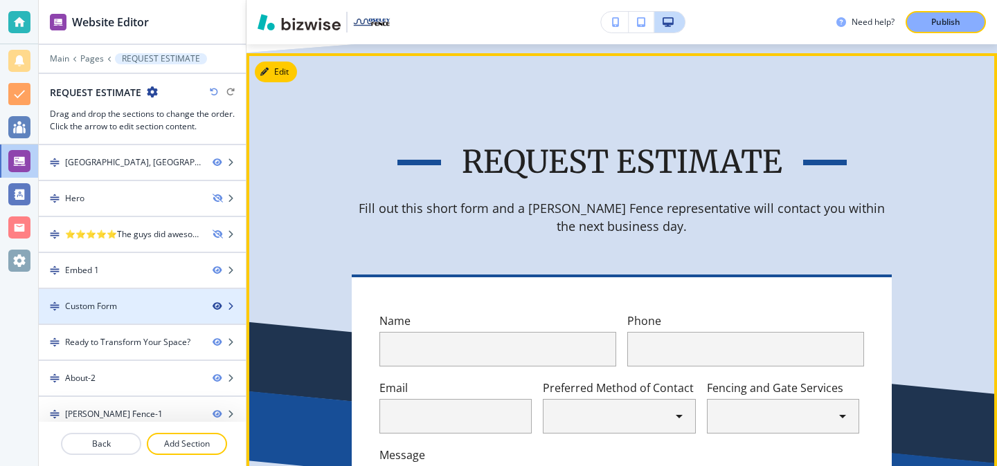
click at [212, 308] on icon "button" at bounding box center [216, 306] width 8 height 8
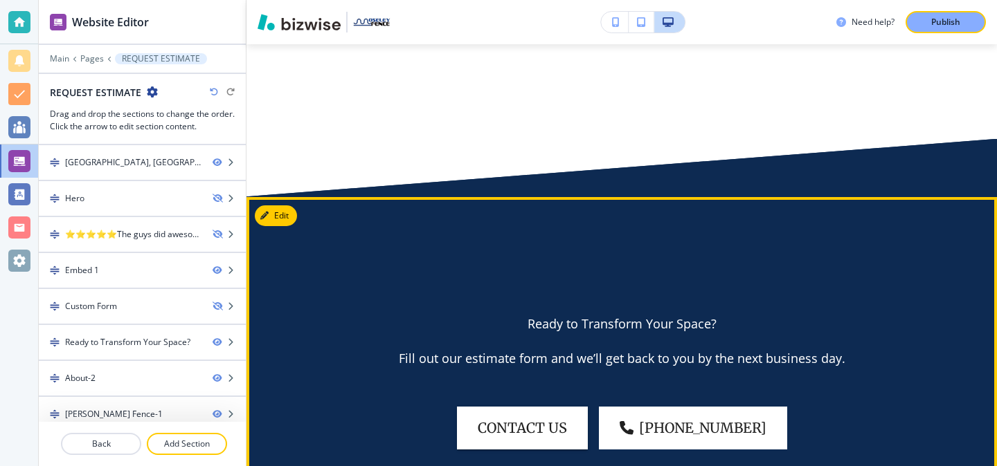
scroll to position [486, 0]
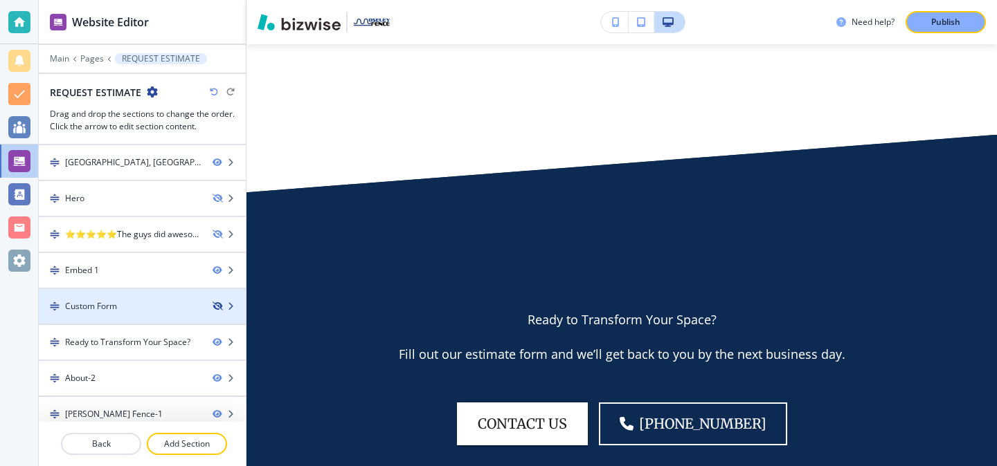
click at [217, 307] on icon "button" at bounding box center [216, 306] width 8 height 8
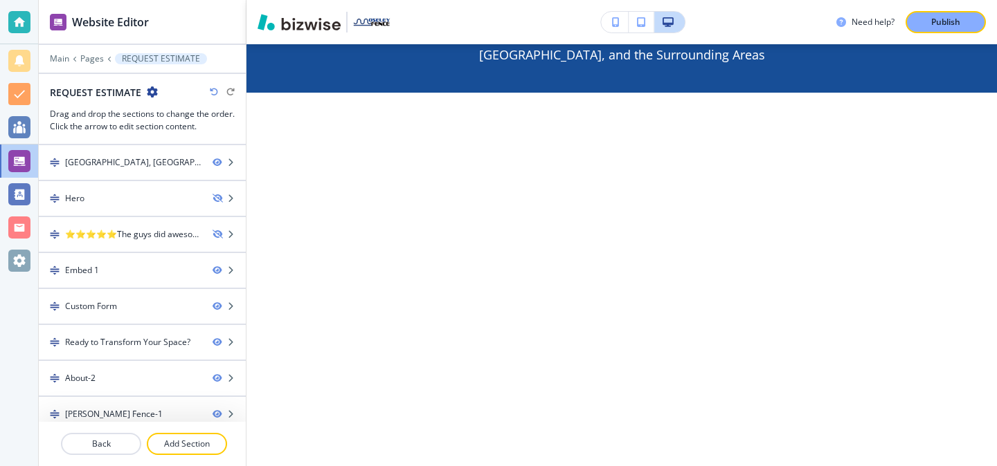
scroll to position [0, 0]
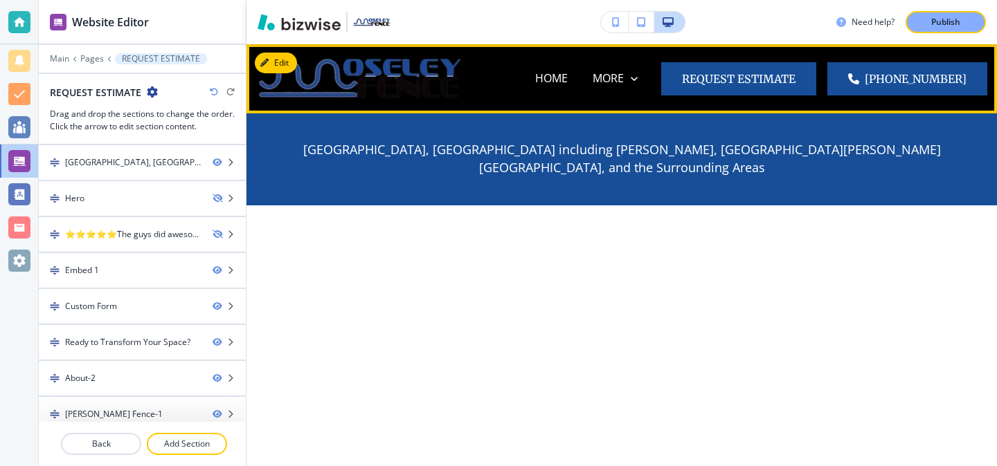
click at [710, 78] on button "Request Estimate" at bounding box center [738, 78] width 155 height 33
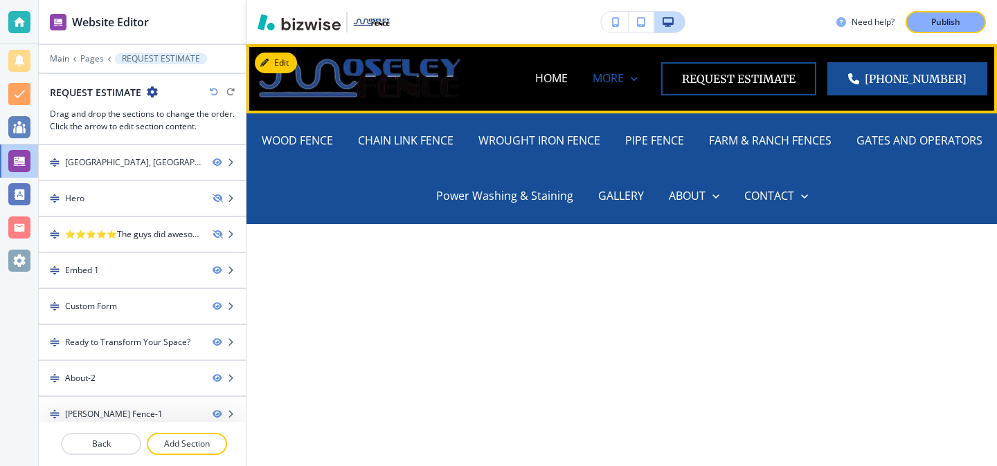
click at [624, 84] on p "MORE" at bounding box center [607, 79] width 31 height 16
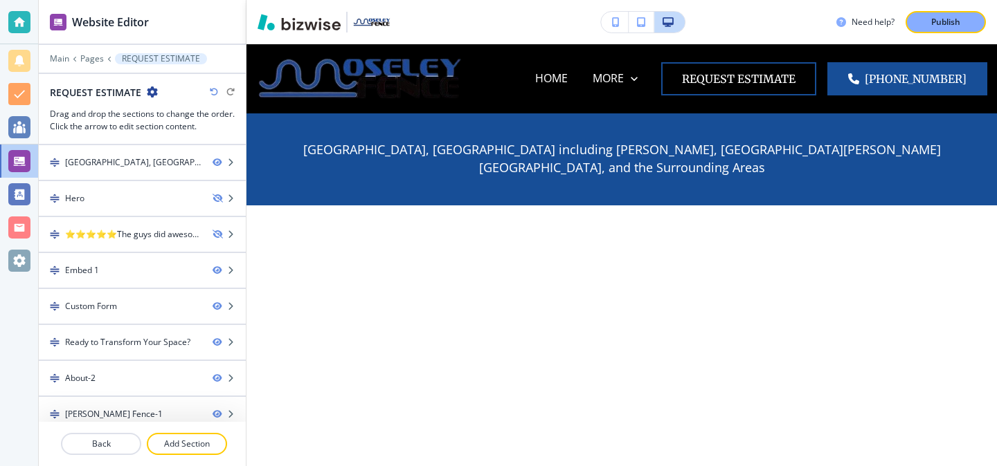
click at [289, 52] on img at bounding box center [360, 78] width 208 height 58
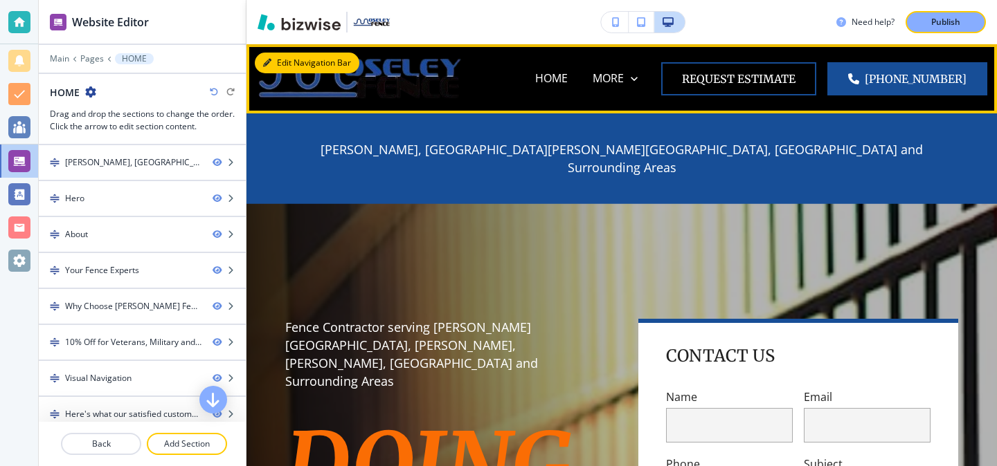
click at [284, 64] on button "Edit Navigation Bar" at bounding box center [307, 63] width 105 height 21
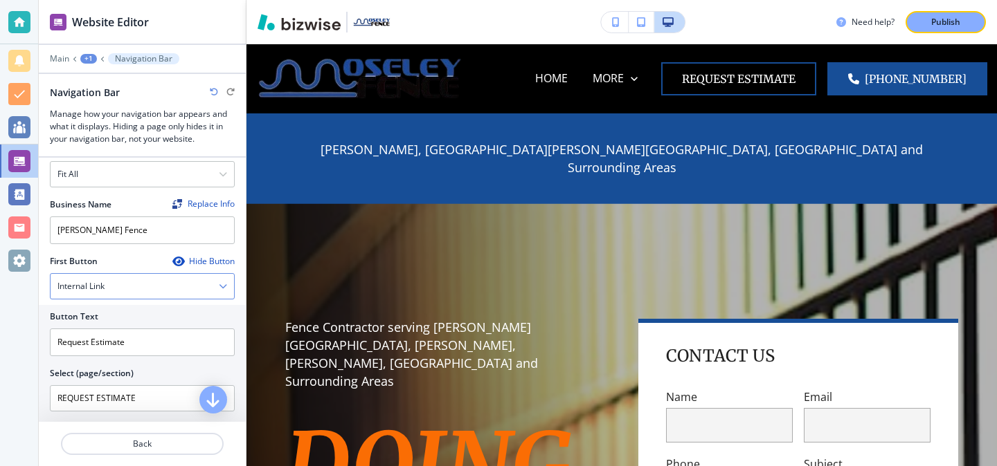
scroll to position [247, 0]
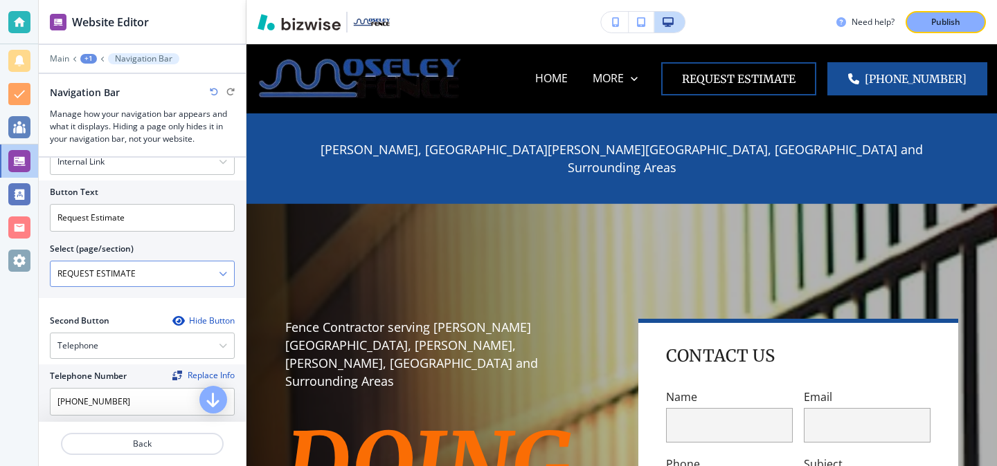
click at [227, 283] on div "REQUEST ESTIMATE" at bounding box center [142, 274] width 183 height 25
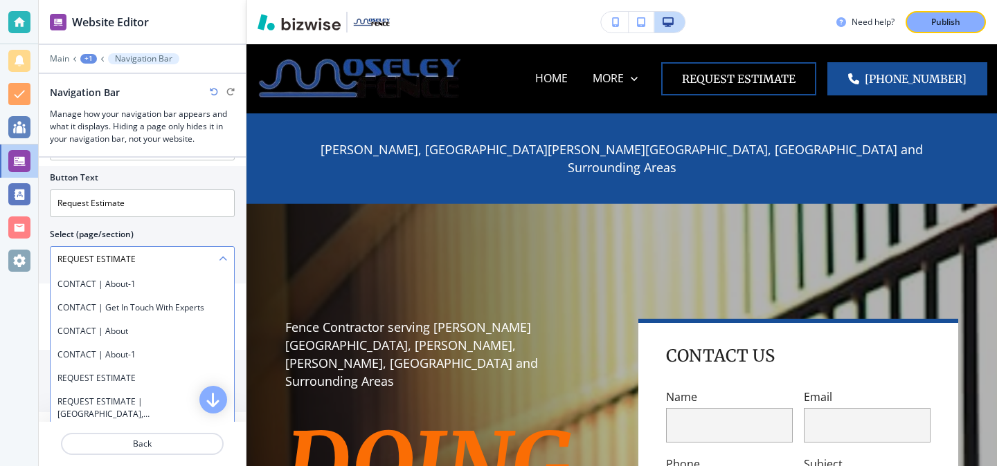
scroll to position [262, 0]
type \(page\/section\) "REQUEST ESTIMATE | Embed 1"
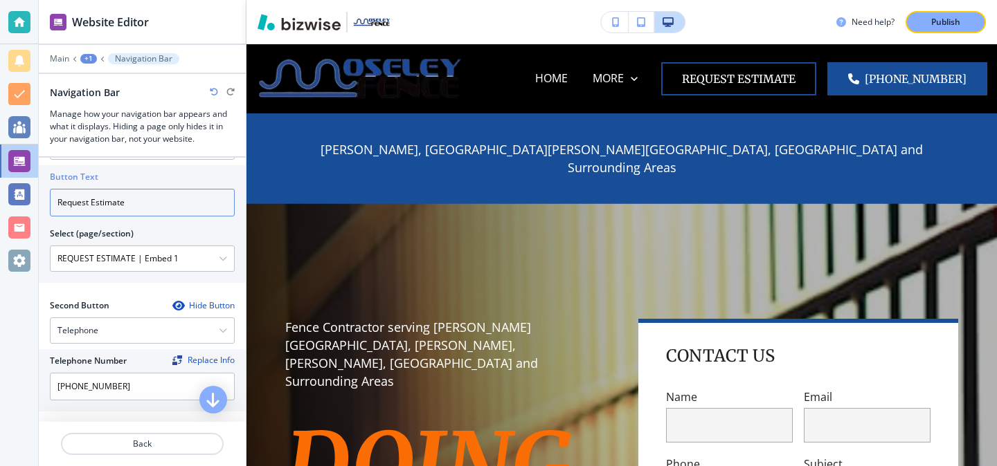
drag, startPoint x: 153, startPoint y: 213, endPoint x: 0, endPoint y: 215, distance: 153.0
click at [0, 214] on div "Website Editor Main +1 Navigation Bar Navigation Bar Manage how your navigation…" at bounding box center [498, 233] width 997 height 466
drag, startPoint x: 148, startPoint y: 204, endPoint x: 48, endPoint y: 199, distance: 99.8
click at [48, 199] on div "Button Text Request Estimate Select (page/section) REQUEST ESTIMATE | Embed 1 H…" at bounding box center [142, 224] width 207 height 118
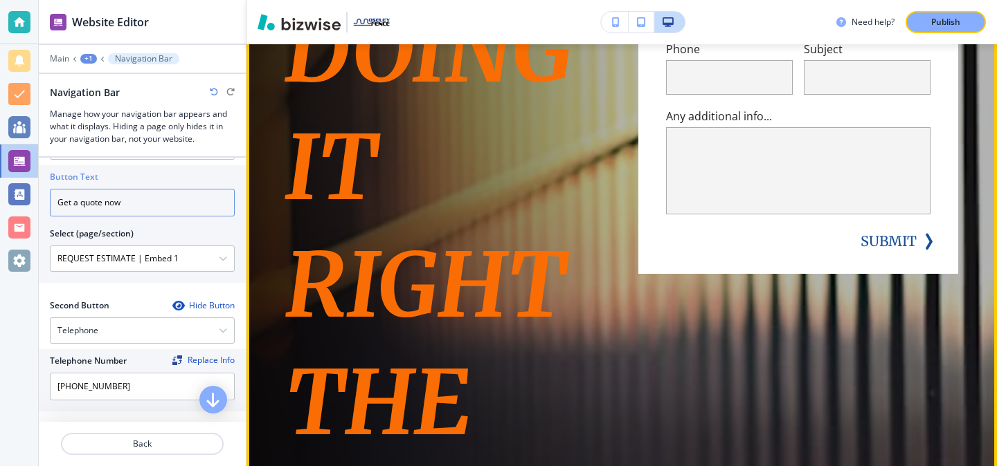
scroll to position [0, 0]
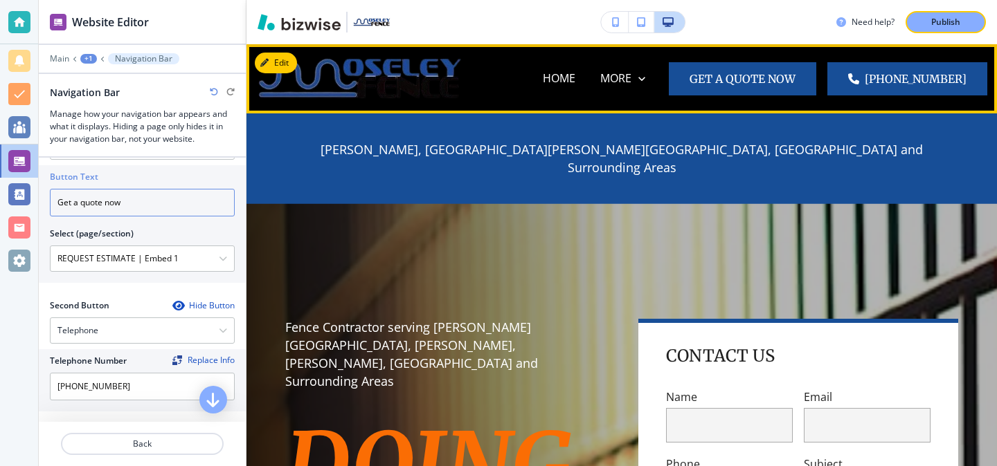
type input "Get a quote now"
click at [803, 73] on button "Get a quote now" at bounding box center [742, 78] width 147 height 33
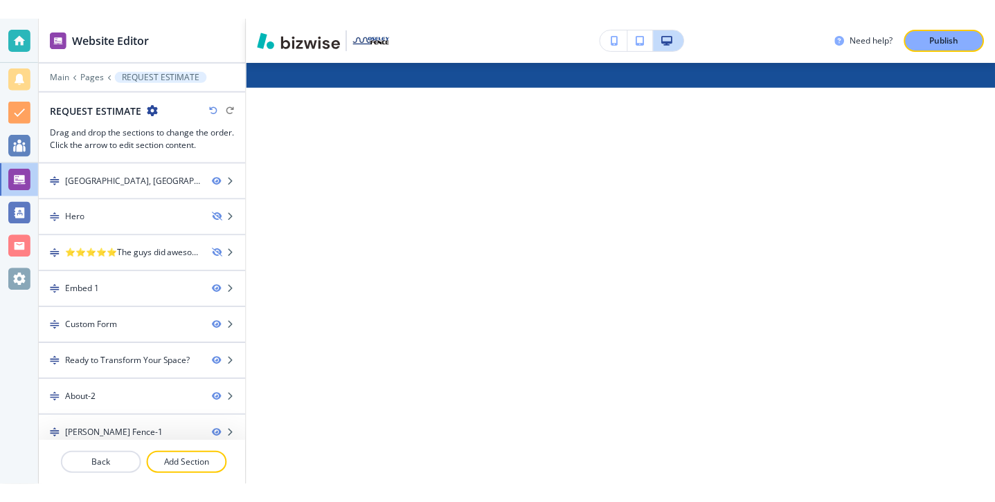
scroll to position [143, 0]
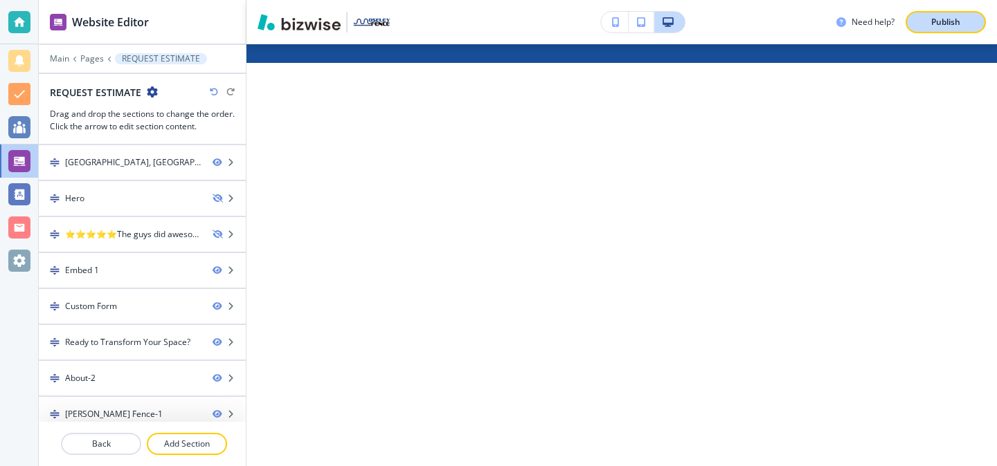
click at [962, 29] on button "Publish" at bounding box center [945, 22] width 80 height 22
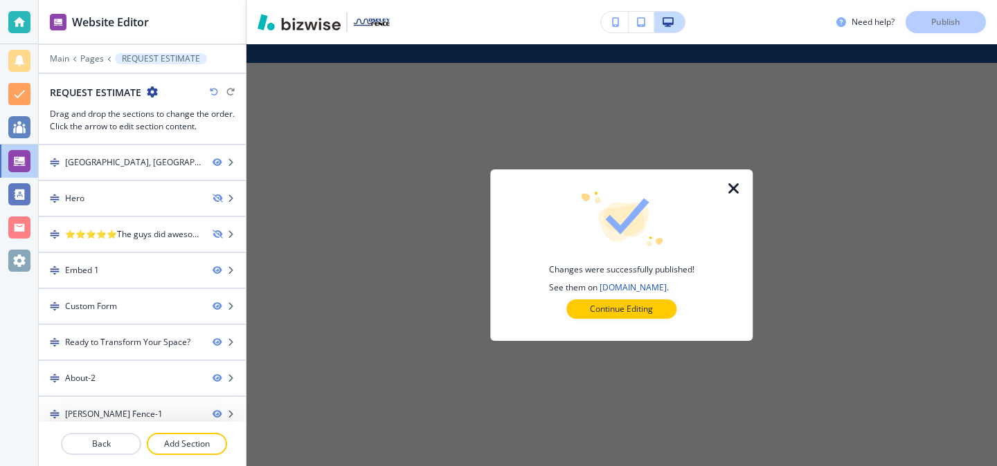
click at [670, 320] on div at bounding box center [621, 330] width 218 height 22
click at [657, 309] on button "Continue Editing" at bounding box center [621, 309] width 110 height 19
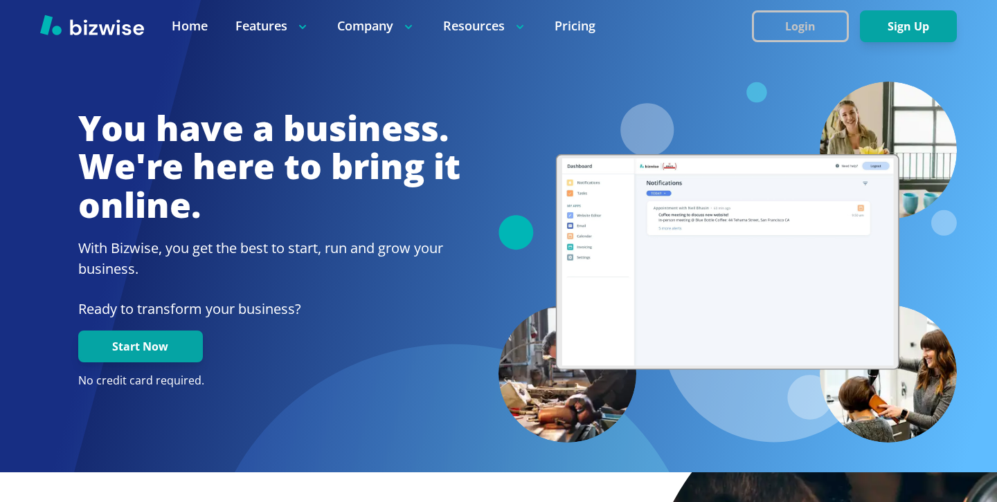
click at [828, 25] on button "Login" at bounding box center [800, 26] width 97 height 32
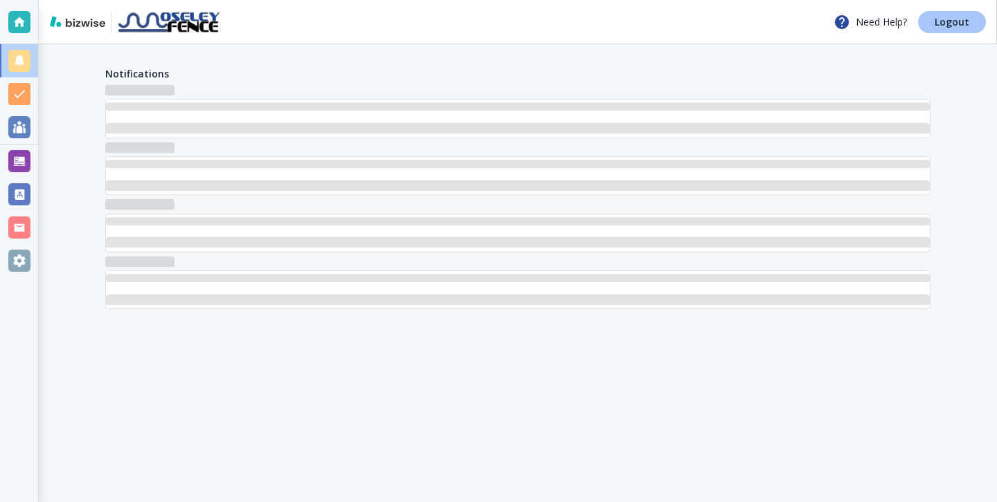
click at [934, 19] on link "Logout" at bounding box center [952, 22] width 68 height 22
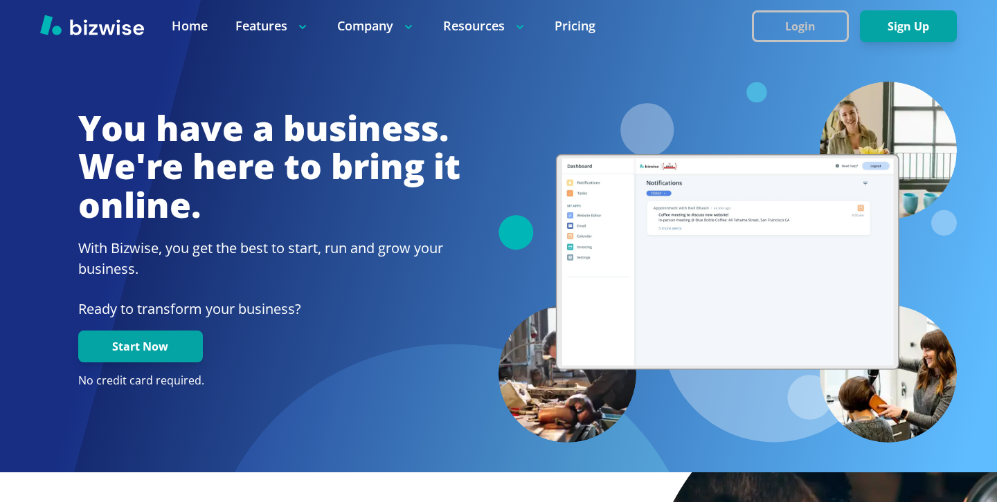
click at [764, 26] on button "Login" at bounding box center [800, 26] width 97 height 32
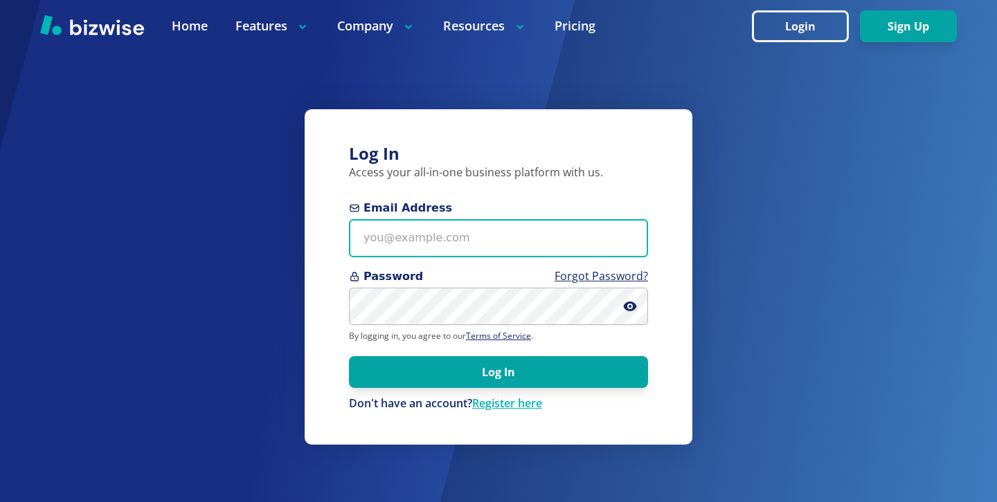
click at [473, 242] on input "Email Address" at bounding box center [498, 238] width 299 height 38
paste input "[EMAIL_ADDRESS][DOMAIN_NAME]"
type input "[EMAIL_ADDRESS][DOMAIN_NAME]"
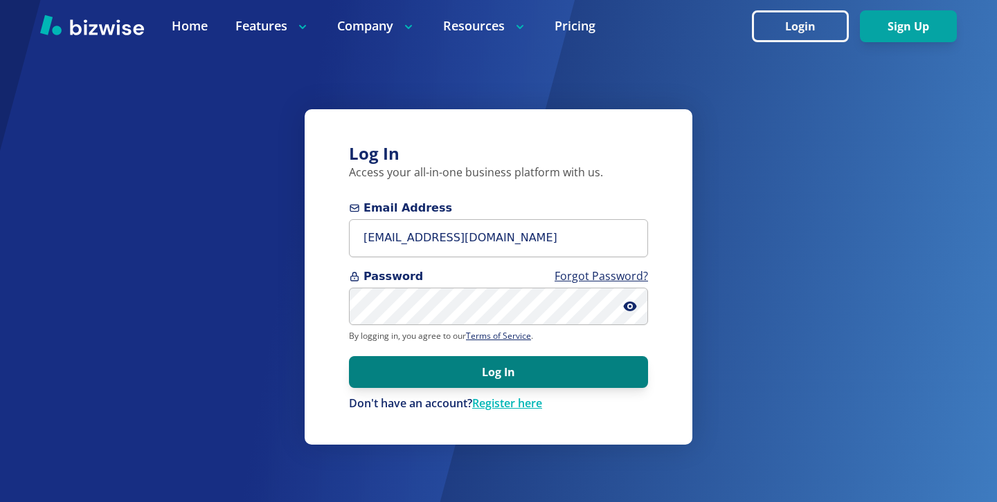
click at [608, 361] on button "Log In" at bounding box center [498, 372] width 299 height 32
